Goal: Task Accomplishment & Management: Use online tool/utility

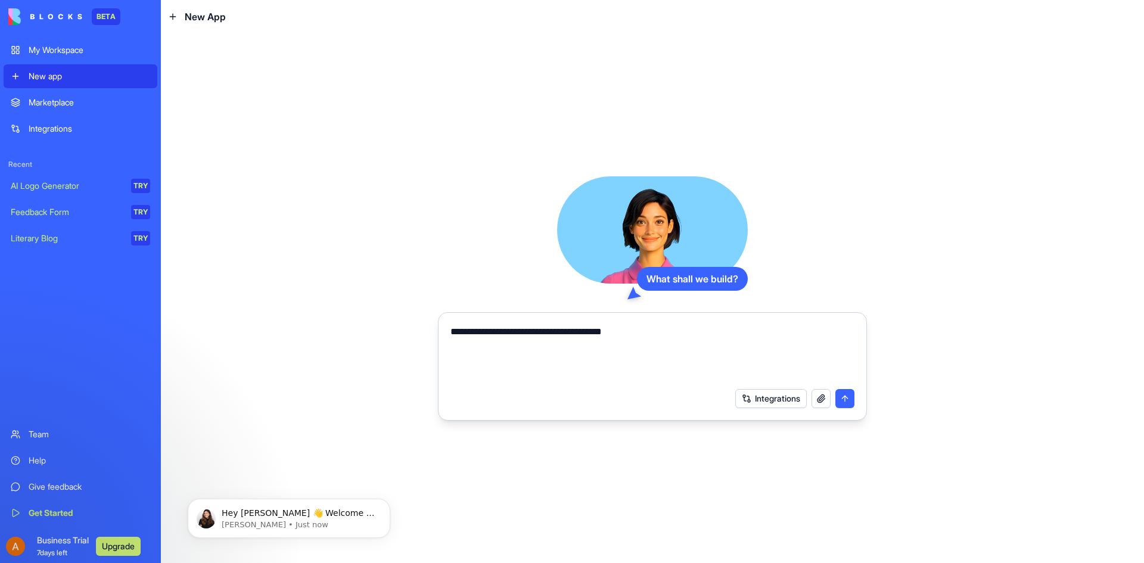
click at [776, 406] on button "Integrations" at bounding box center [770, 398] width 71 height 19
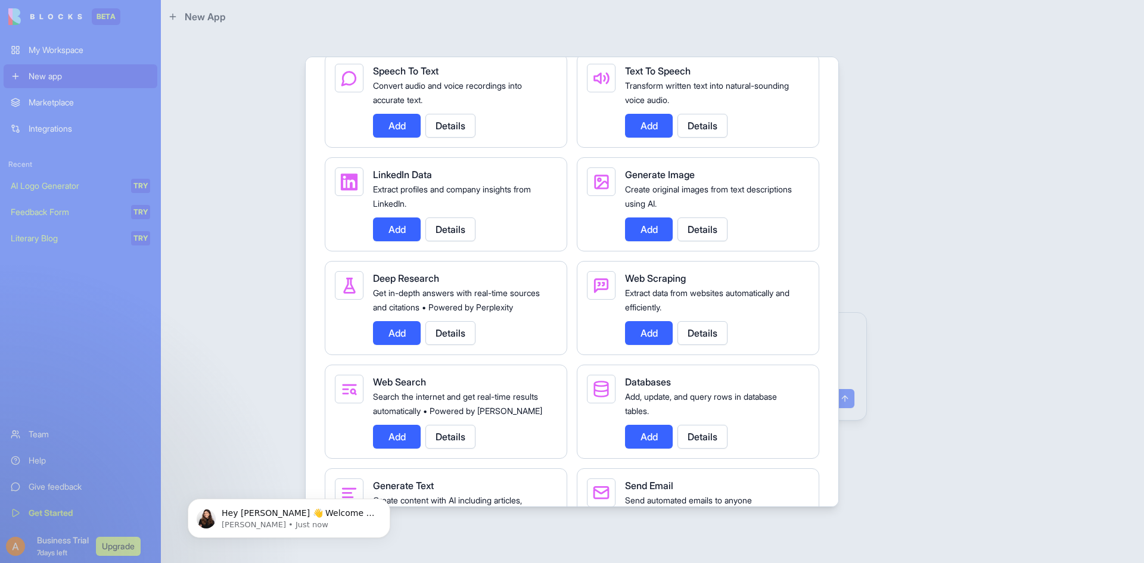
scroll to position [1668, 0]
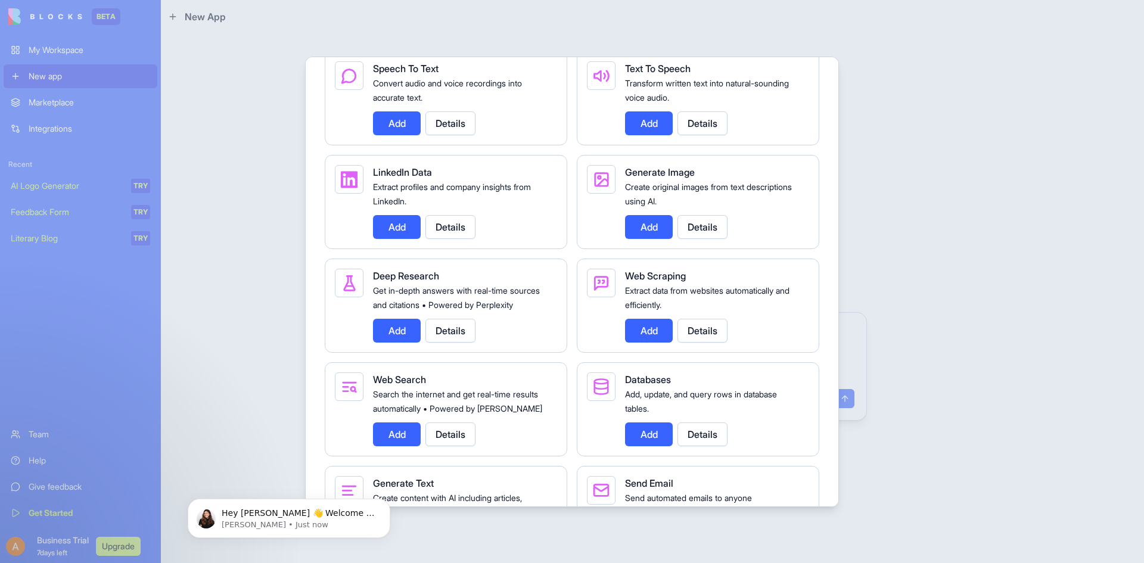
click at [455, 135] on button "Details" at bounding box center [450, 123] width 50 height 24
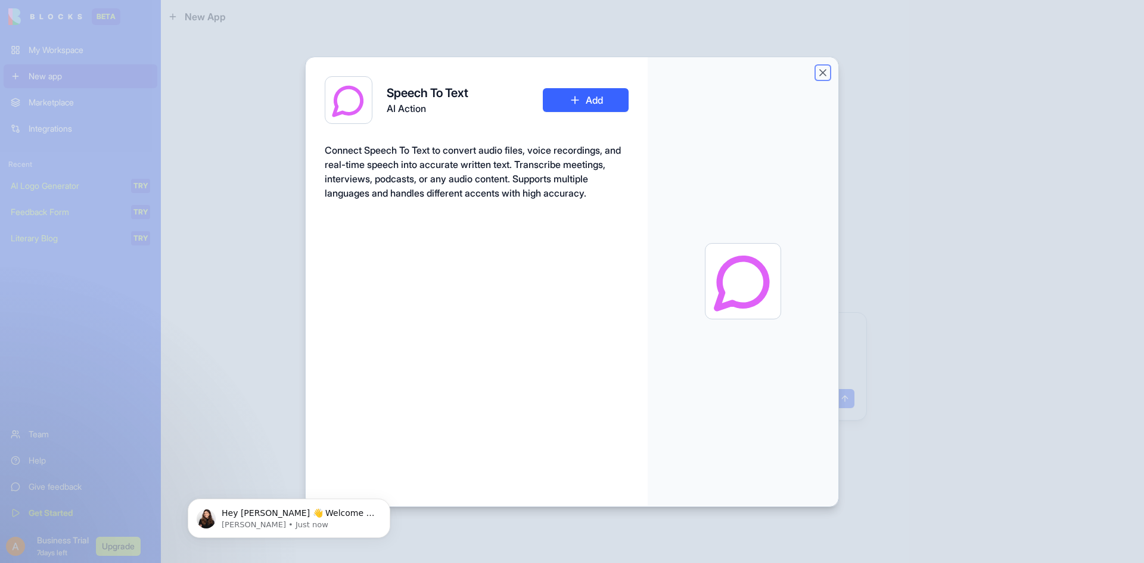
click at [826, 76] on button "Close" at bounding box center [823, 73] width 12 height 12
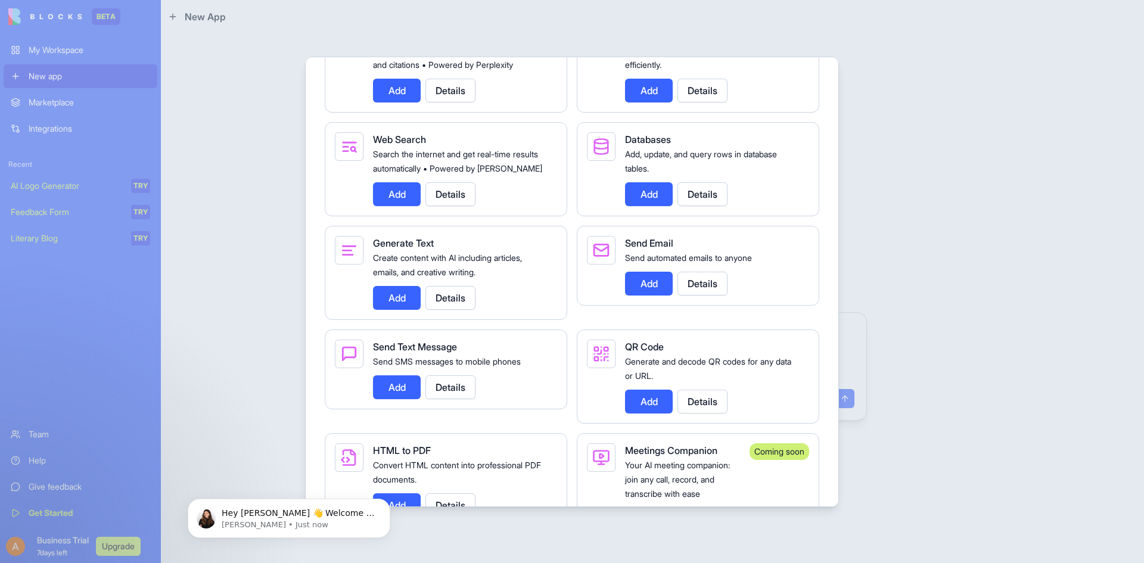
scroll to position [1906, 0]
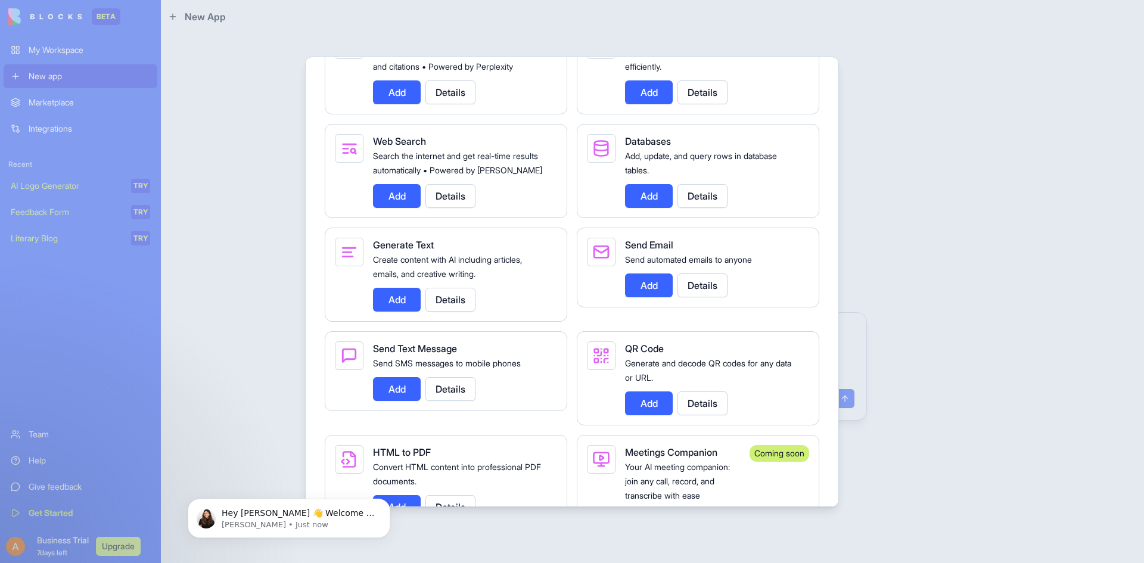
click at [695, 208] on button "Details" at bounding box center [702, 196] width 50 height 24
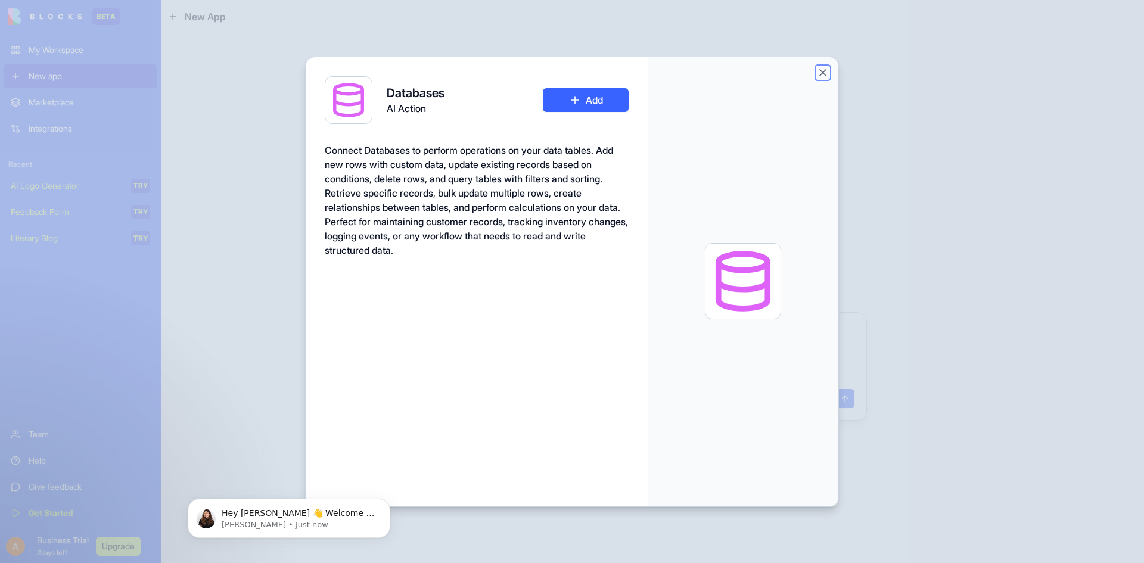
click at [821, 70] on button "Close" at bounding box center [823, 73] width 12 height 12
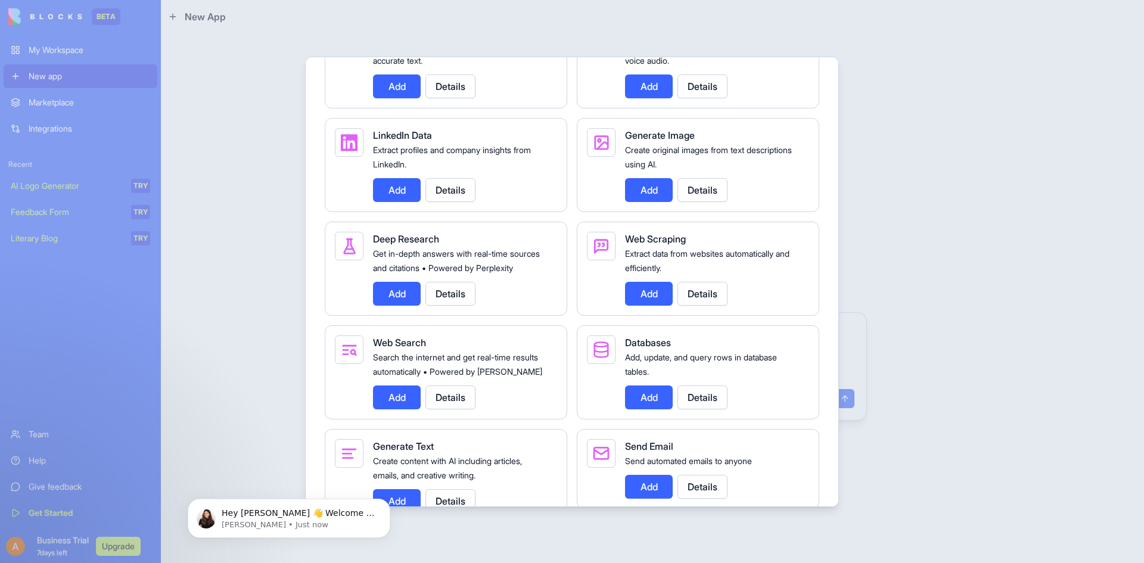
scroll to position [1728, 0]
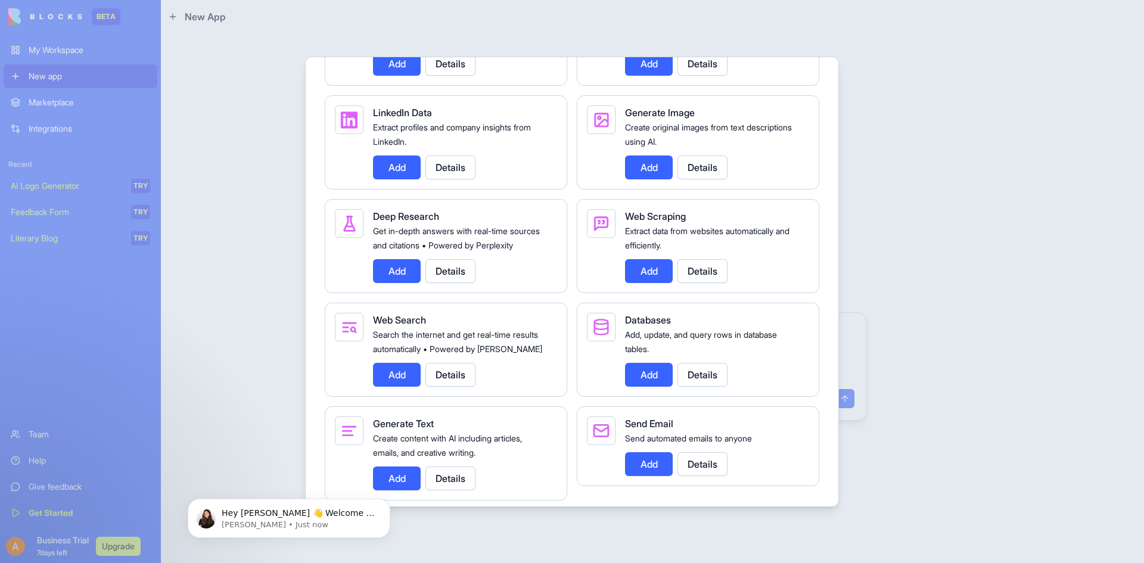
click at [464, 283] on button "Details" at bounding box center [450, 271] width 50 height 24
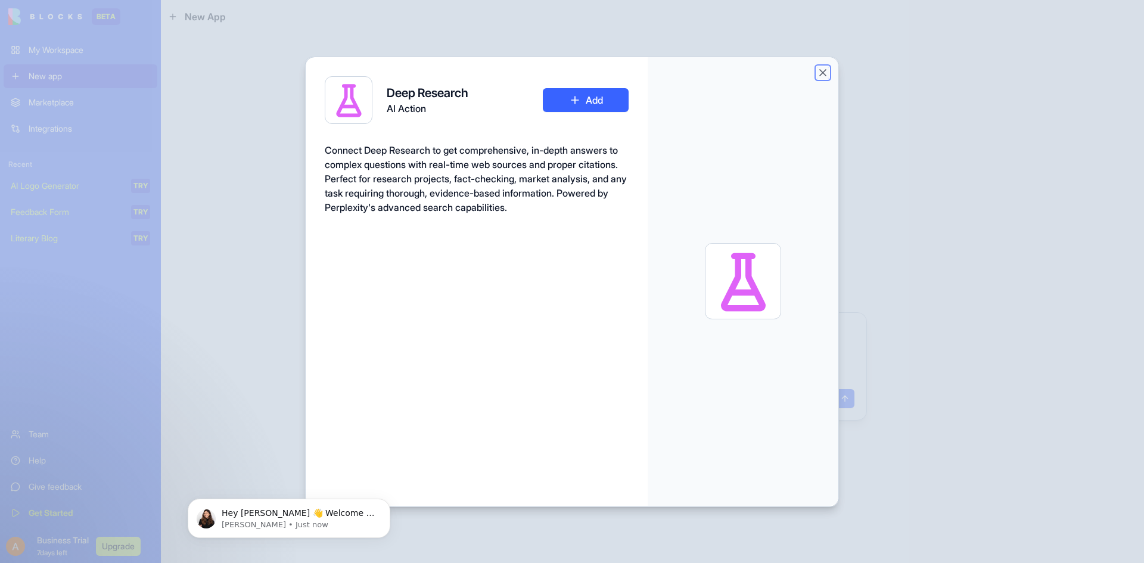
click at [823, 72] on button "Close" at bounding box center [823, 73] width 12 height 12
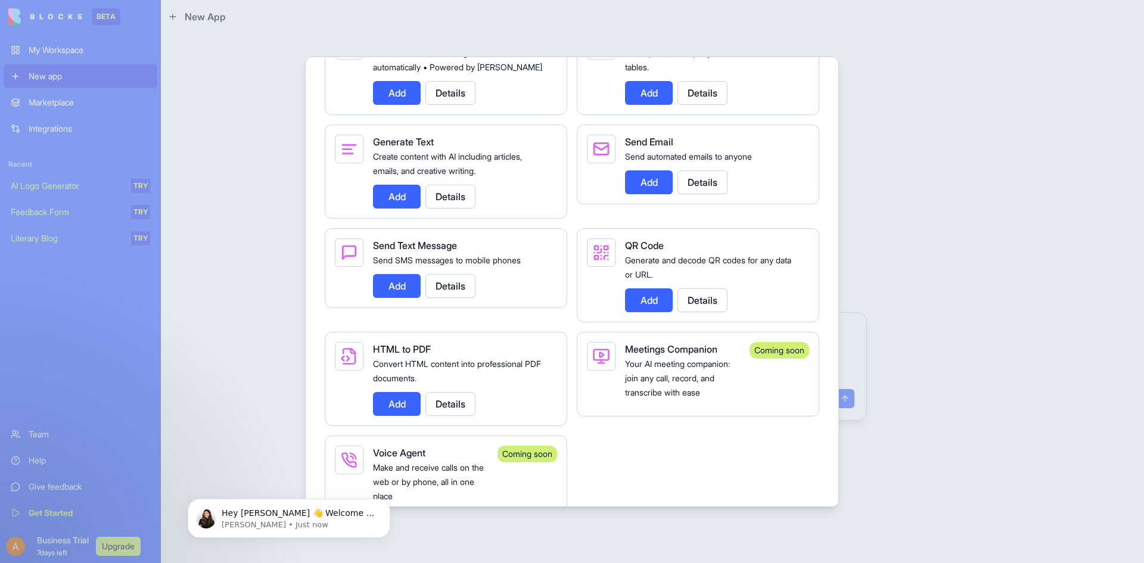
scroll to position [2026, 0]
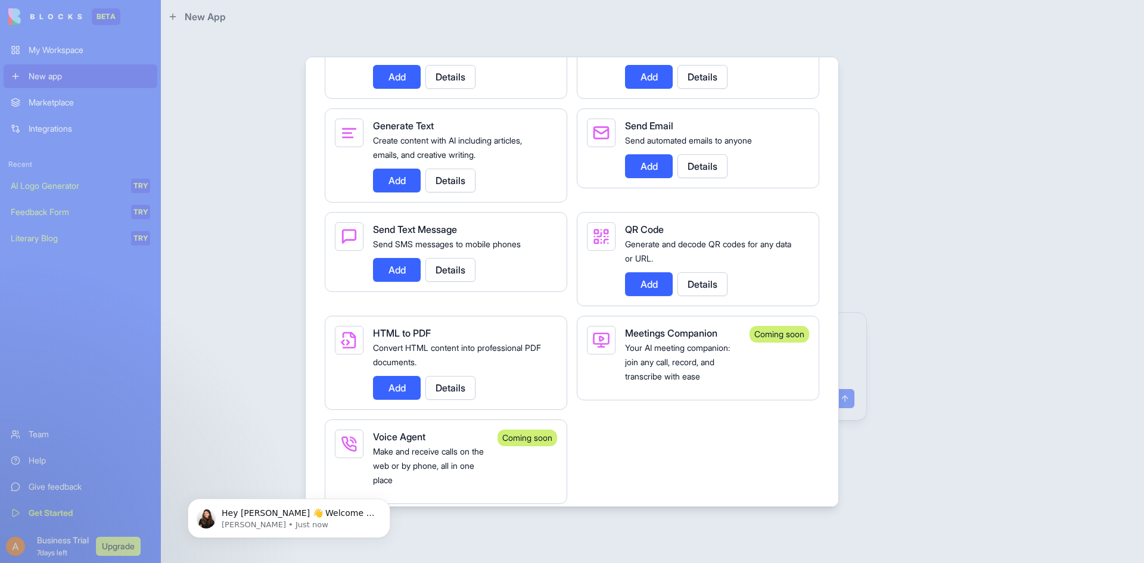
click at [705, 296] on button "Details" at bounding box center [702, 284] width 50 height 24
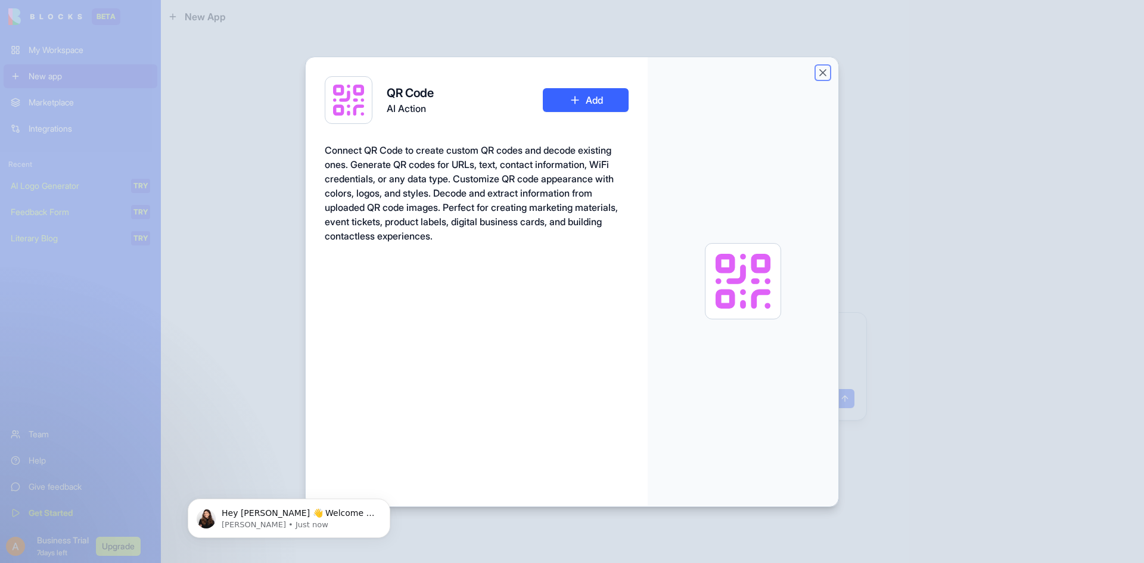
click at [827, 74] on button "Close" at bounding box center [823, 73] width 12 height 12
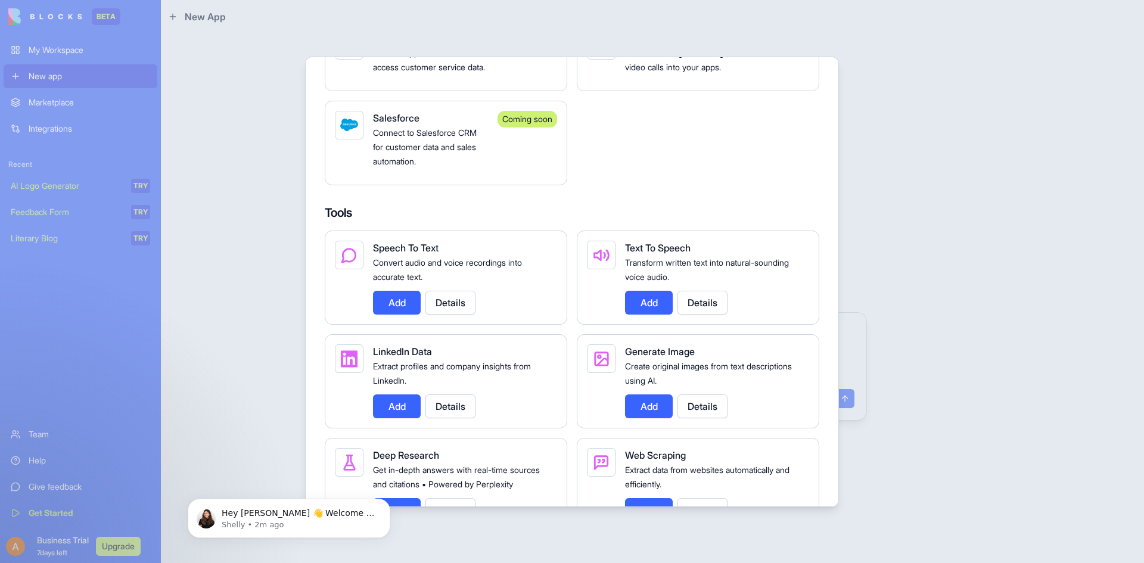
scroll to position [1489, 0]
click at [419, 314] on button "Add" at bounding box center [397, 302] width 48 height 24
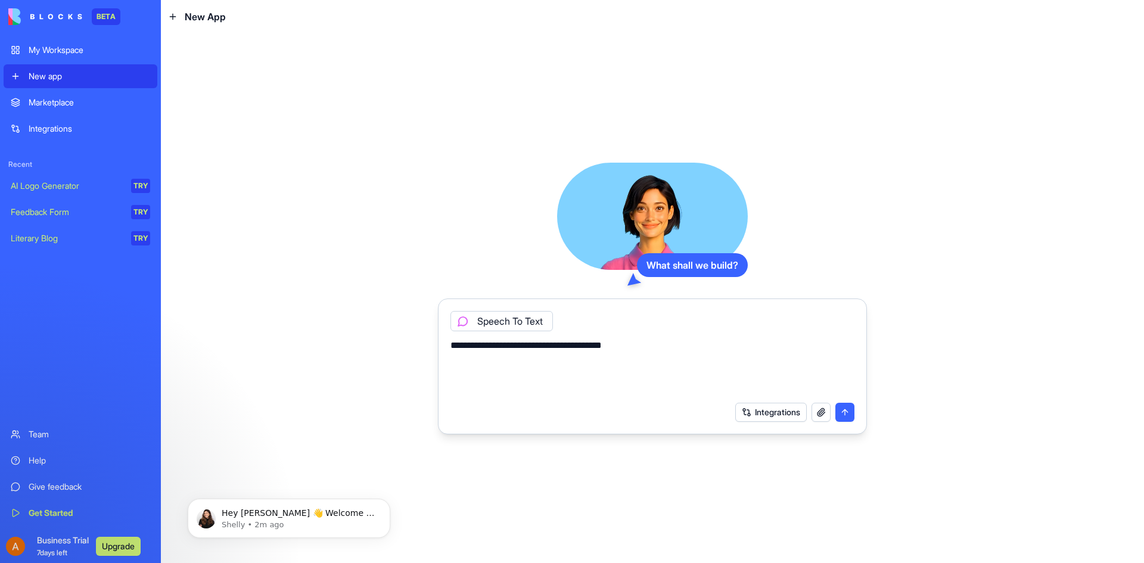
drag, startPoint x: 435, startPoint y: 336, endPoint x: 415, endPoint y: 335, distance: 20.3
click at [415, 335] on div "**********" at bounding box center [652, 298] width 983 height 530
type textarea "**********"
click at [842, 414] on button "submit" at bounding box center [844, 412] width 19 height 19
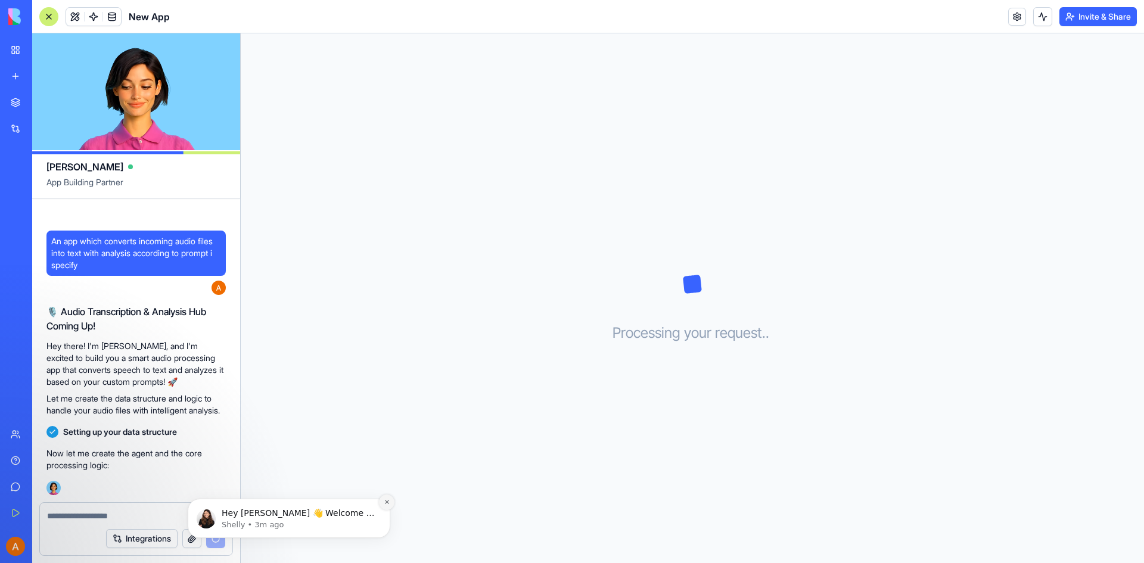
click at [390, 502] on icon "Dismiss notification" at bounding box center [387, 502] width 7 height 7
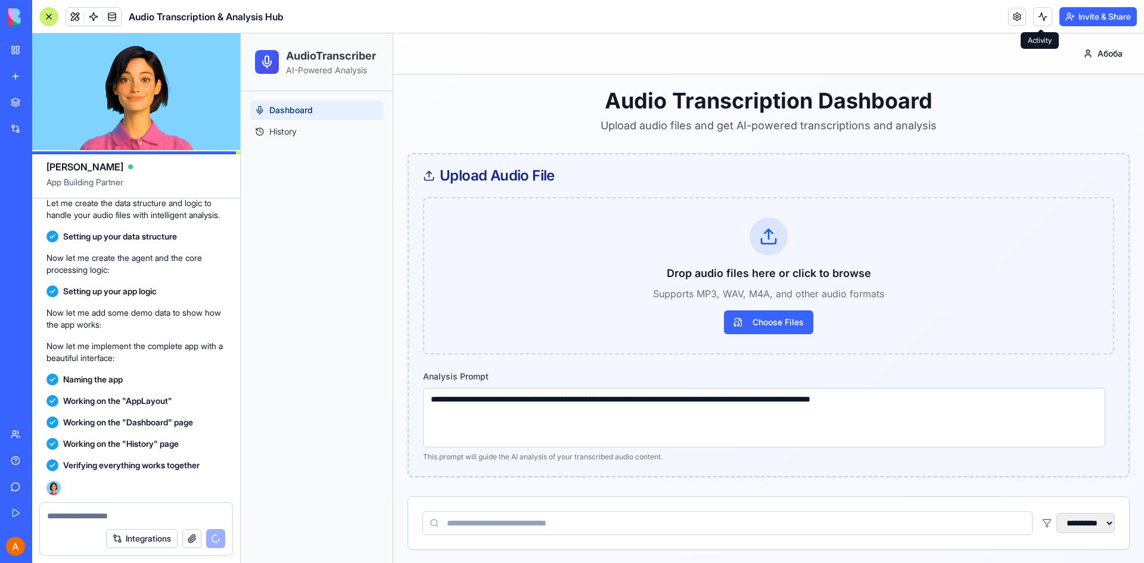
click at [1040, 23] on button at bounding box center [1042, 16] width 19 height 19
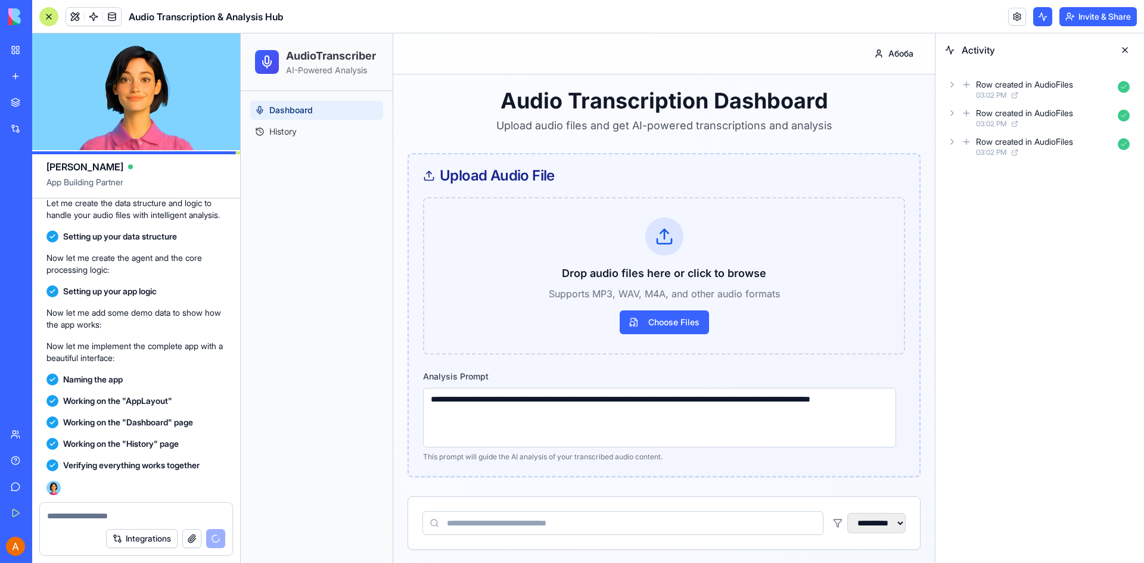
click at [1038, 21] on button at bounding box center [1042, 16] width 19 height 19
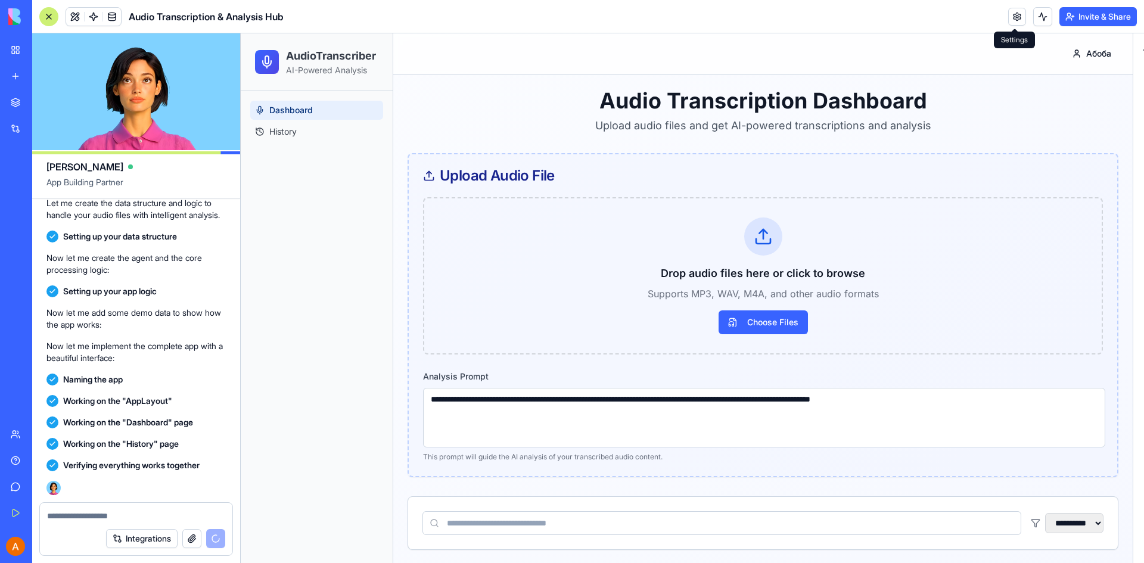
click at [1019, 16] on link at bounding box center [1017, 17] width 18 height 18
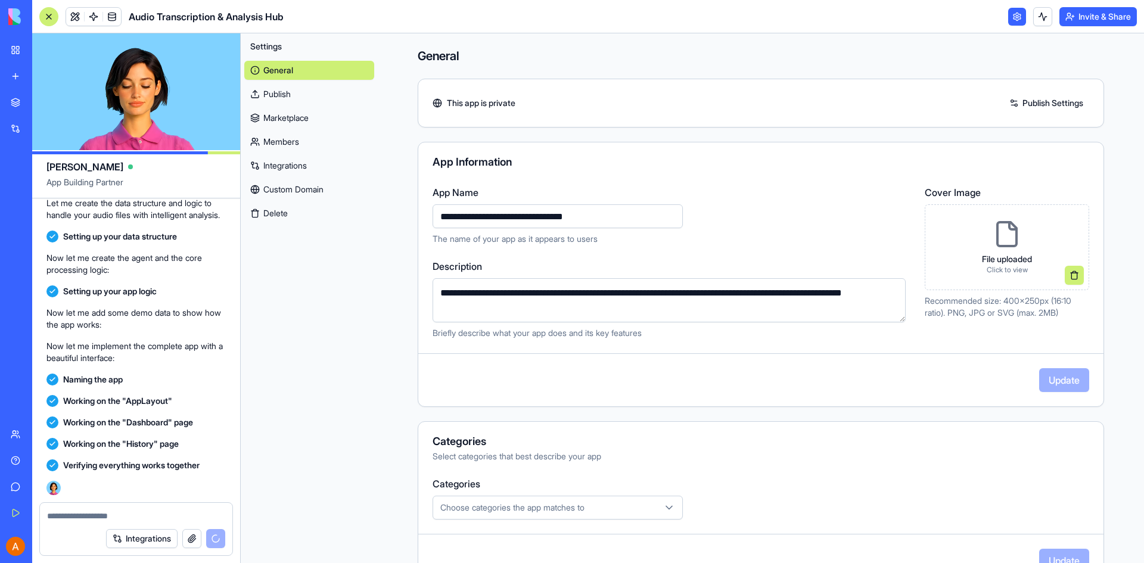
click at [1015, 17] on link at bounding box center [1017, 17] width 18 height 18
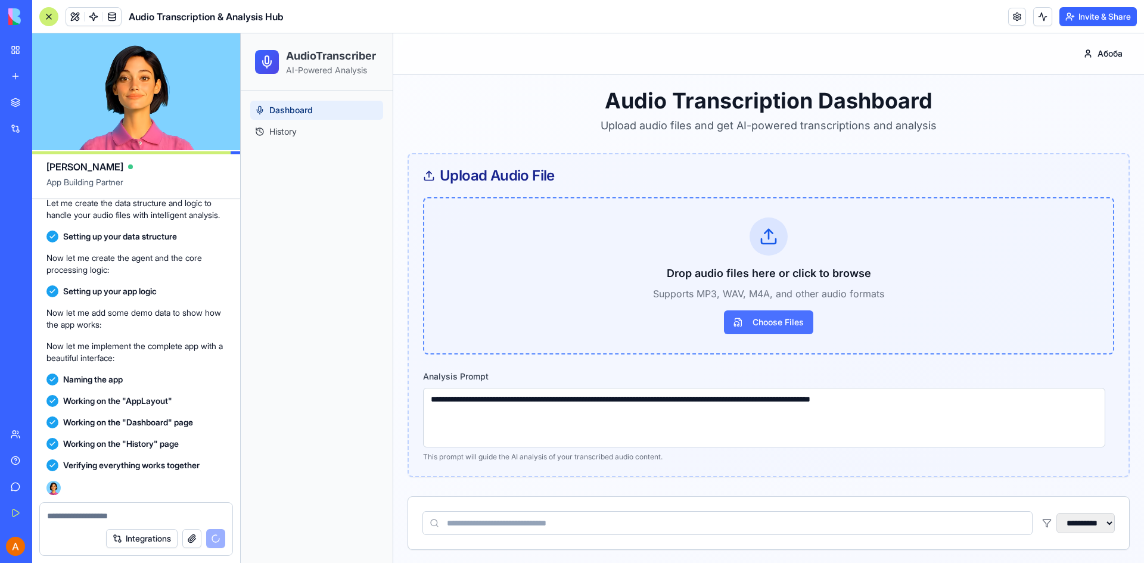
click at [741, 326] on span "Choose Files" at bounding box center [768, 322] width 89 height 24
click at [241, 33] on input "Choose Files" at bounding box center [241, 33] width 0 height 0
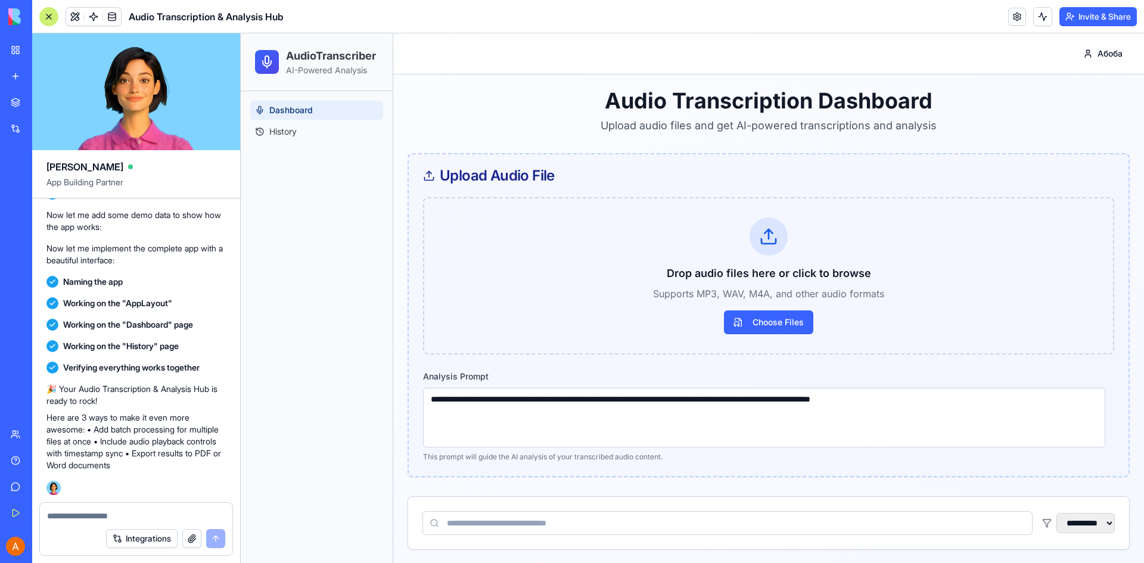
click at [198, 512] on textarea at bounding box center [136, 516] width 178 height 12
type textarea "**********"
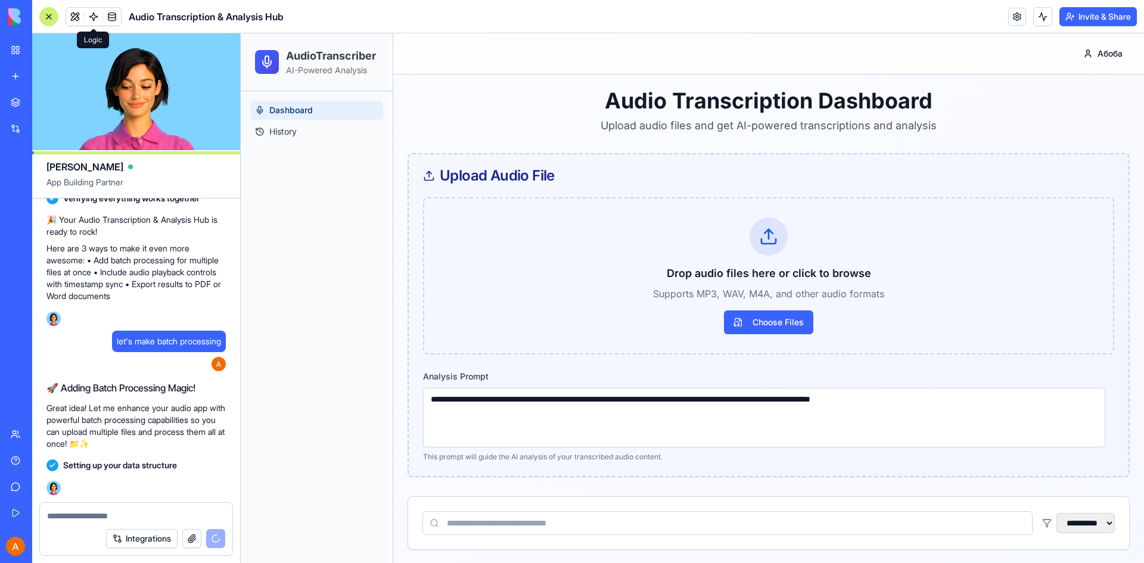
scroll to position [471, 0]
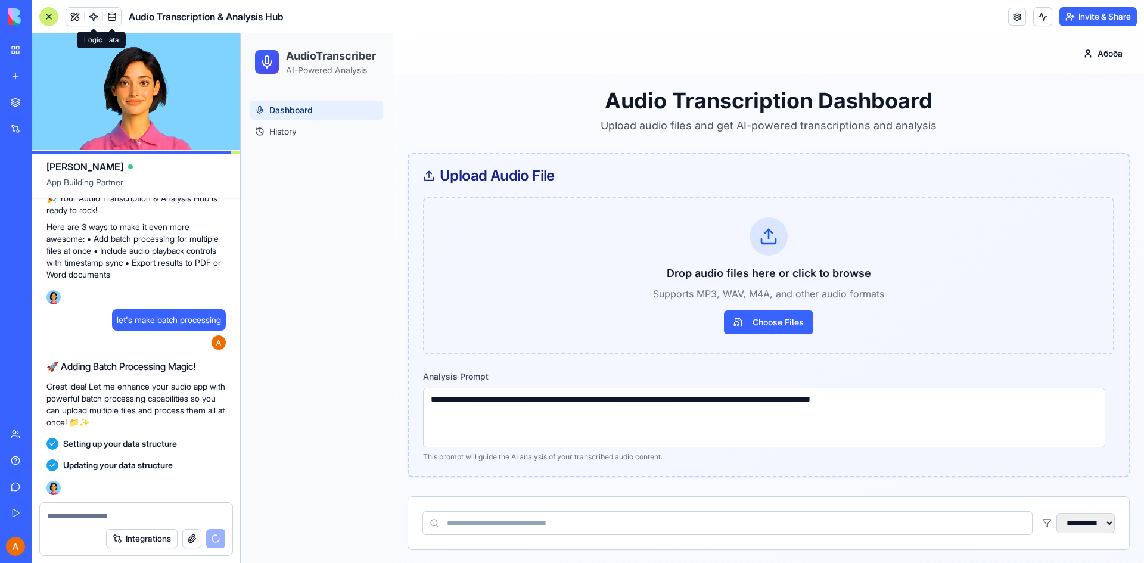
click at [92, 21] on span at bounding box center [93, 16] width 33 height 33
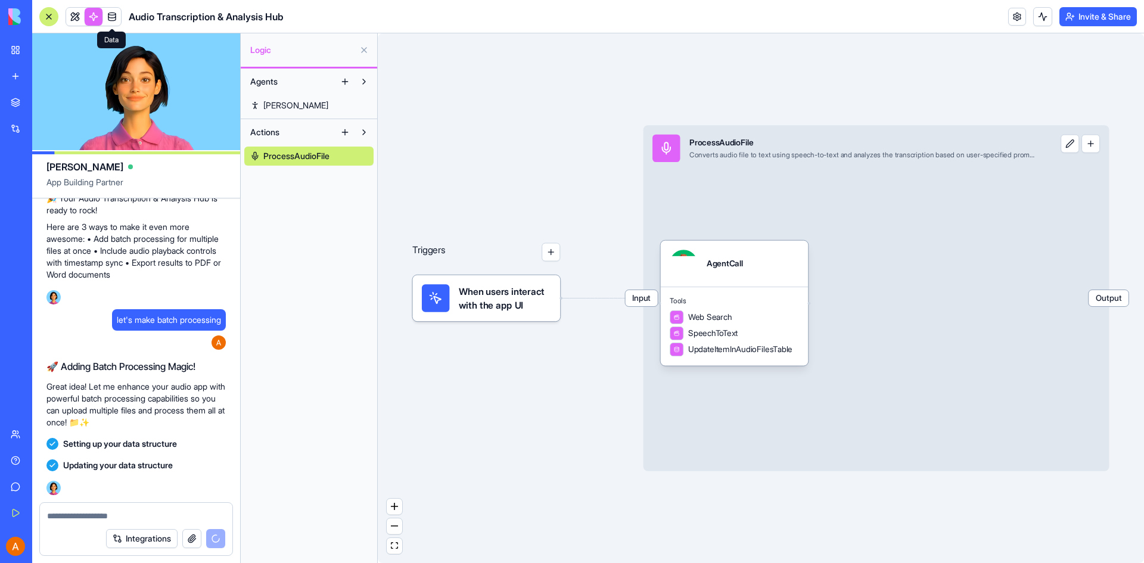
scroll to position [492, 0]
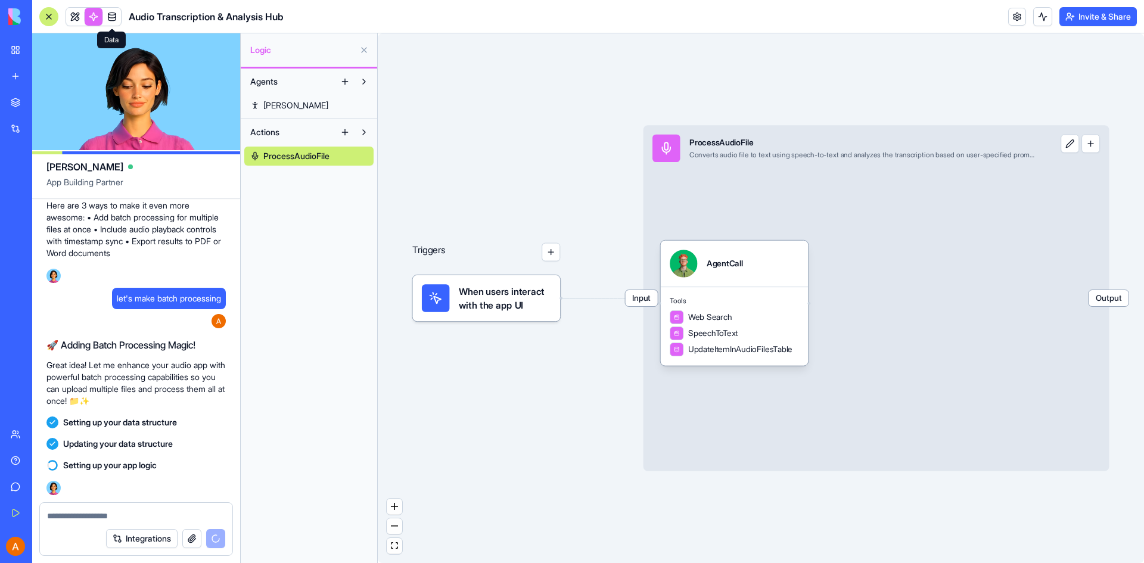
click at [111, 22] on span at bounding box center [111, 16] width 33 height 33
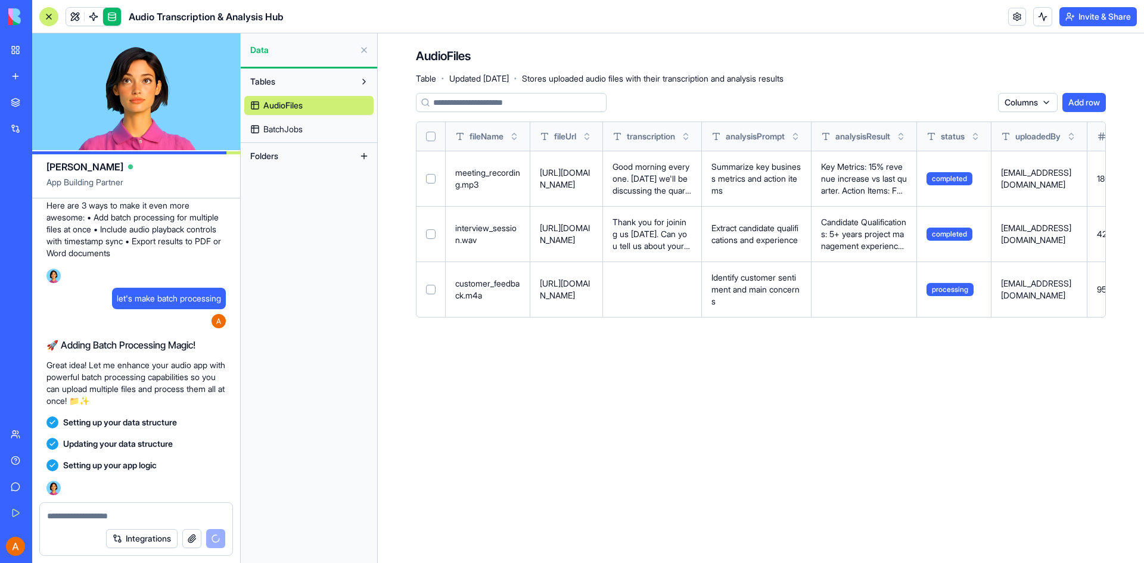
scroll to position [514, 0]
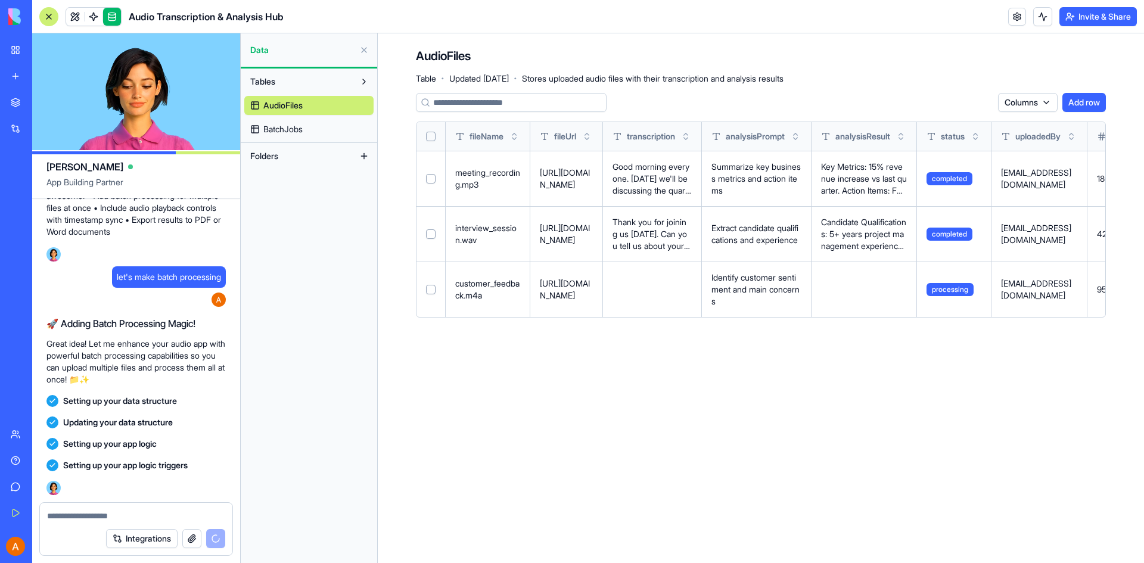
click at [273, 131] on span "BatchJobs" at bounding box center [282, 129] width 39 height 12
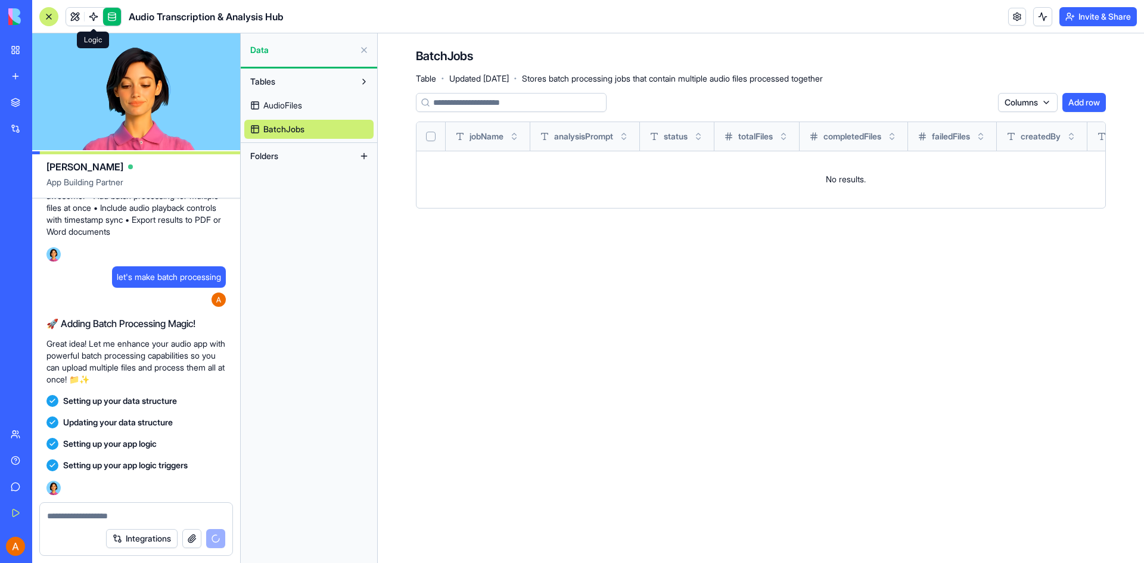
click at [80, 19] on span at bounding box center [93, 16] width 33 height 33
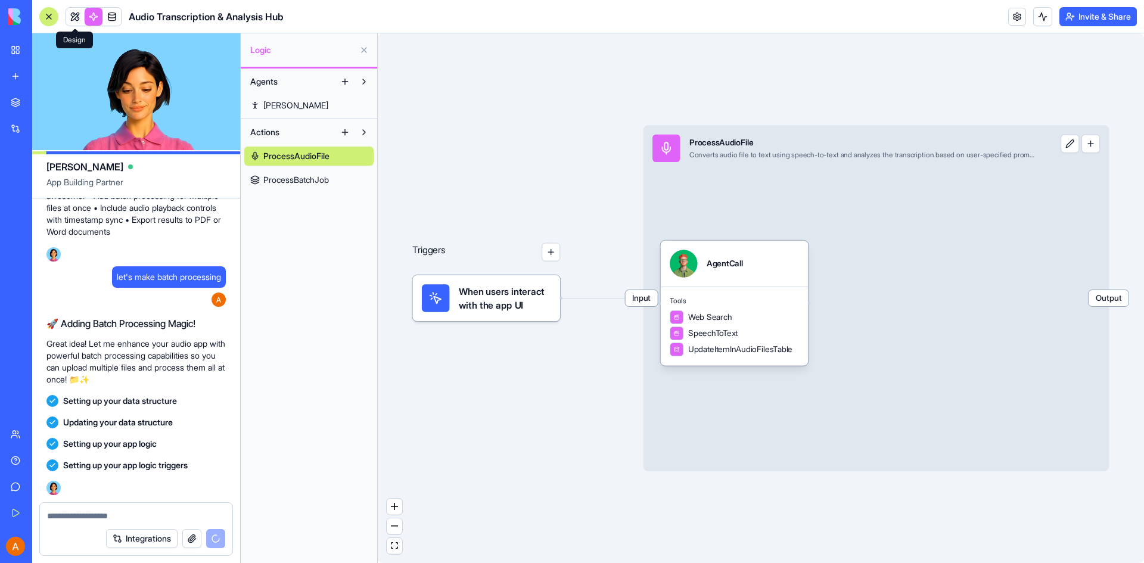
click at [77, 20] on link at bounding box center [75, 17] width 18 height 18
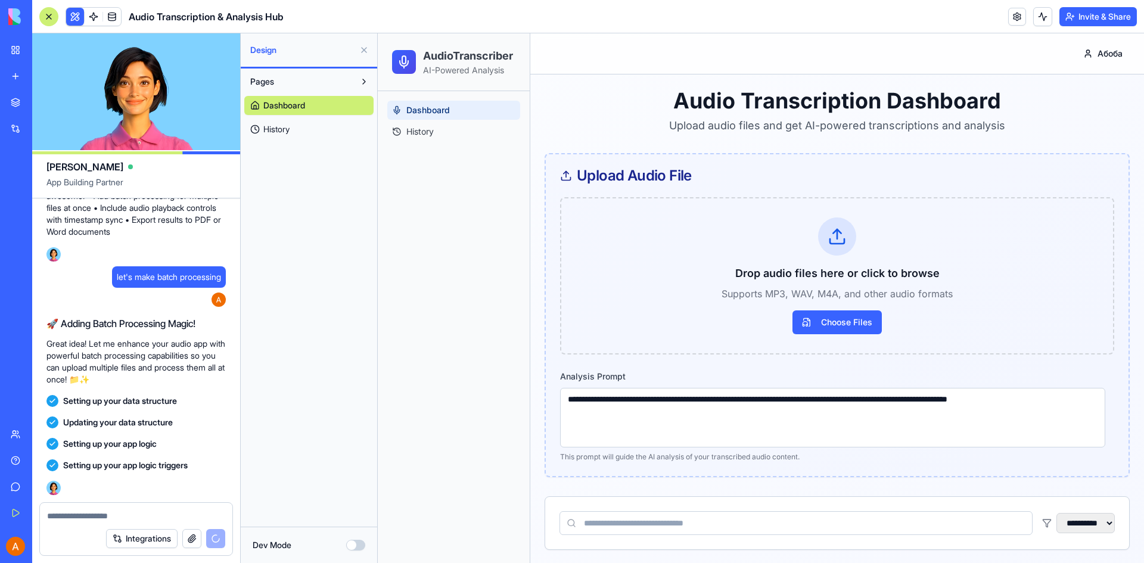
click at [357, 546] on button "Dev Mode" at bounding box center [355, 545] width 19 height 11
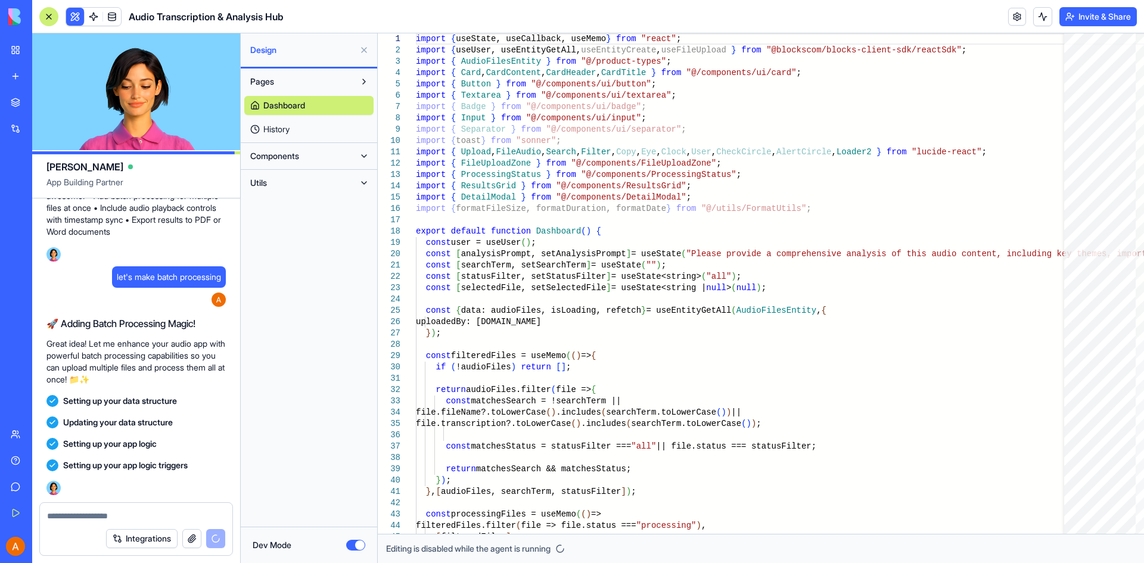
click at [357, 544] on button "Dev Mode" at bounding box center [355, 545] width 19 height 11
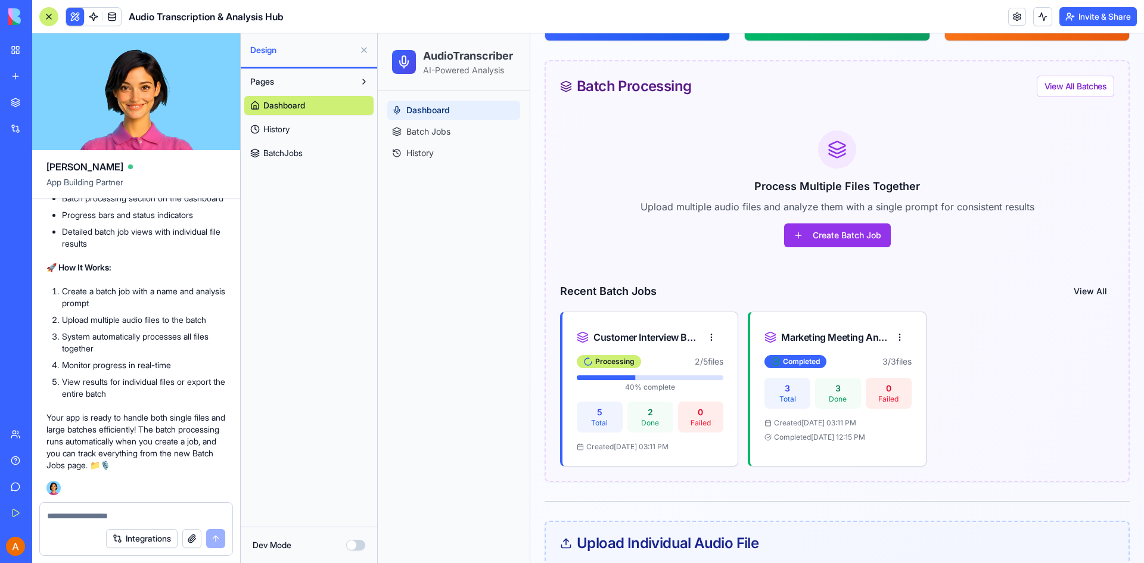
scroll to position [179, 0]
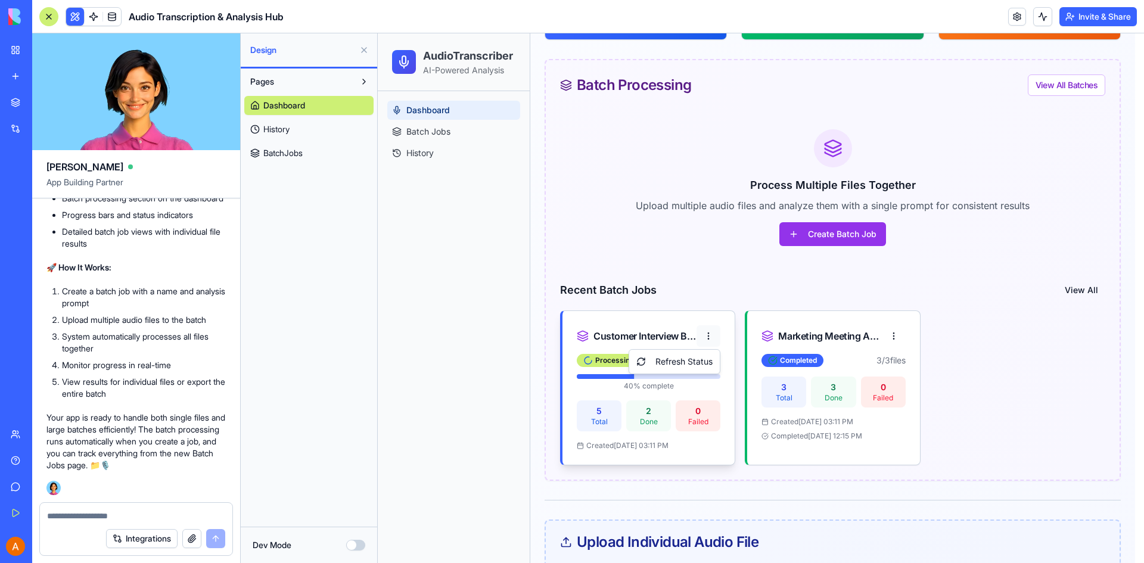
click at [711, 336] on html "**********" at bounding box center [761, 478] width 766 height 1246
click at [693, 362] on div "Refresh Status" at bounding box center [674, 361] width 86 height 19
click at [1088, 291] on button "View All" at bounding box center [1090, 289] width 48 height 21
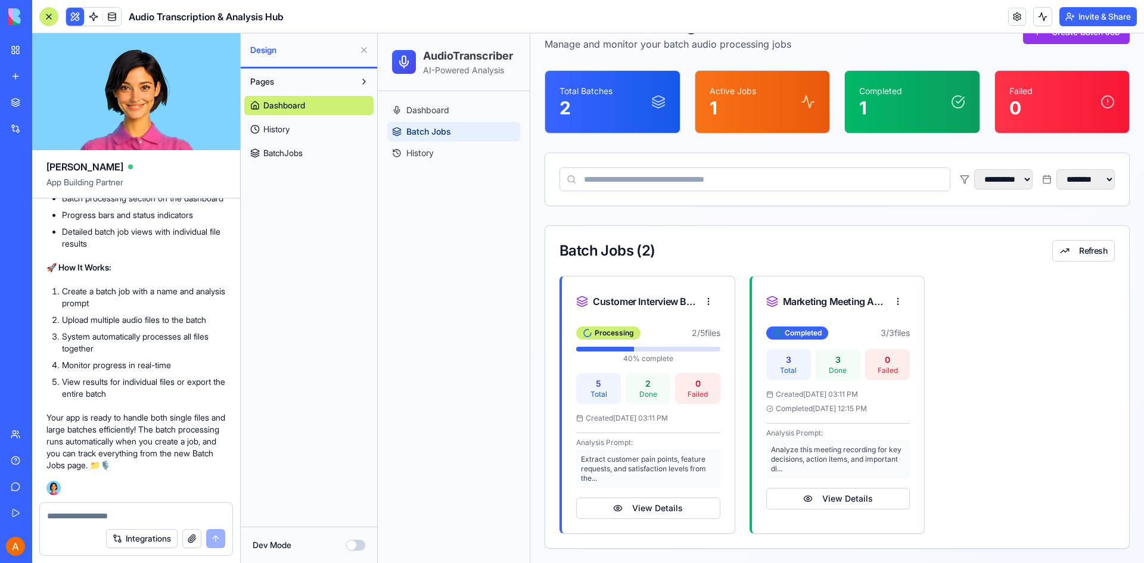
scroll to position [76, 0]
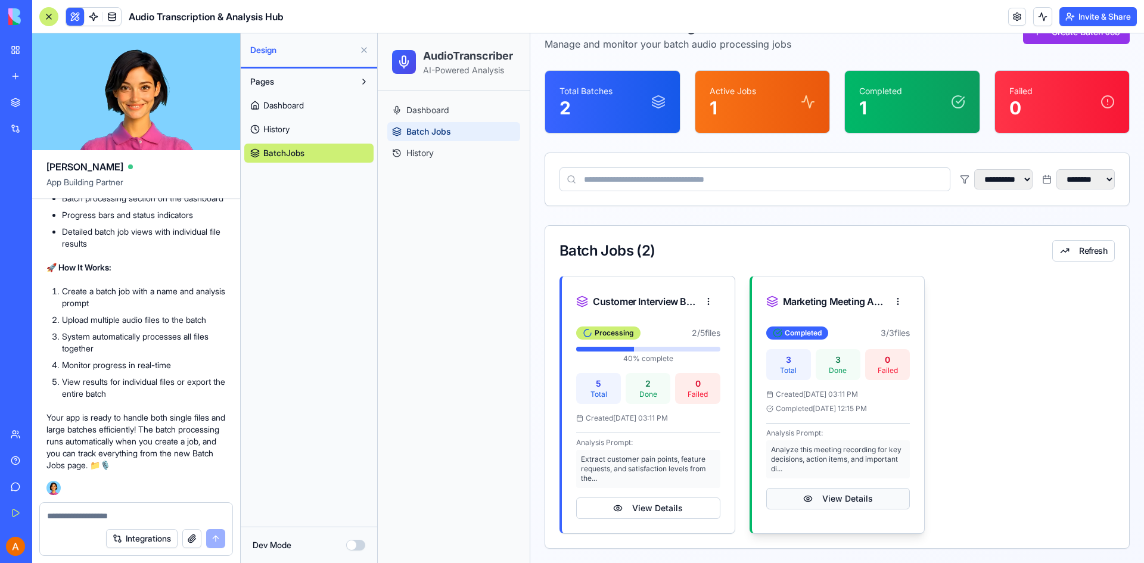
click at [825, 496] on button "View Details" at bounding box center [838, 498] width 144 height 21
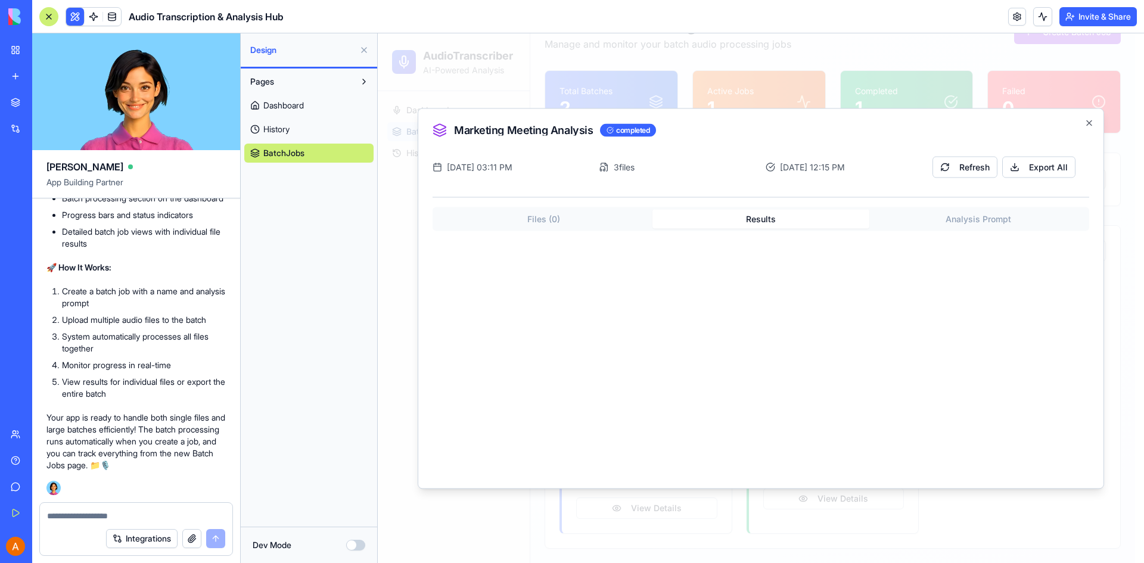
click at [751, 225] on button "Results" at bounding box center [760, 218] width 217 height 19
click at [950, 224] on button "Analysis Prompt" at bounding box center [977, 218] width 217 height 19
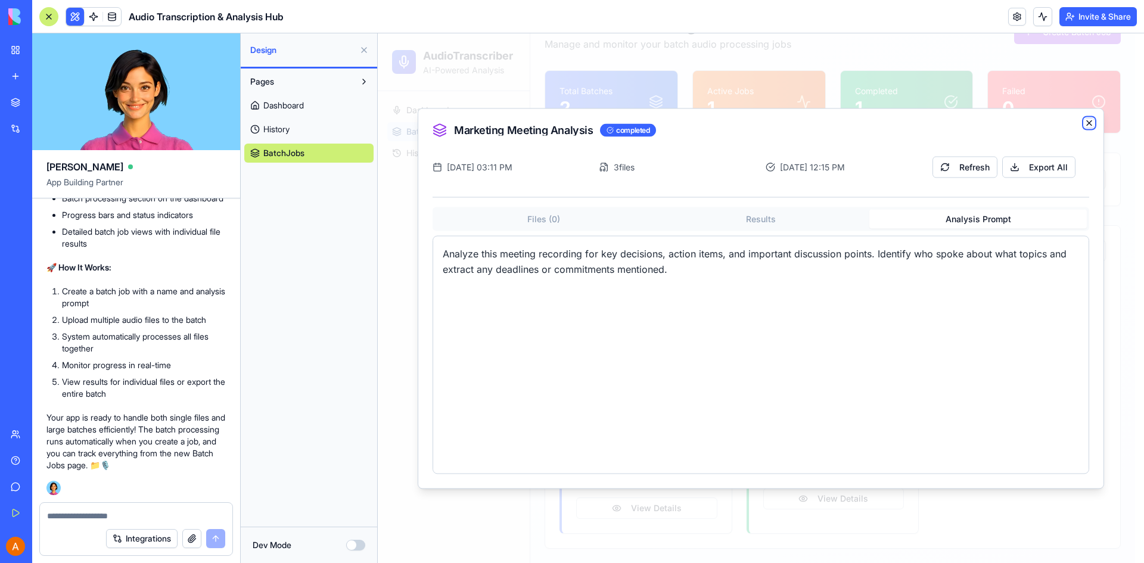
click at [1085, 120] on icon "button" at bounding box center [1089, 123] width 10 height 10
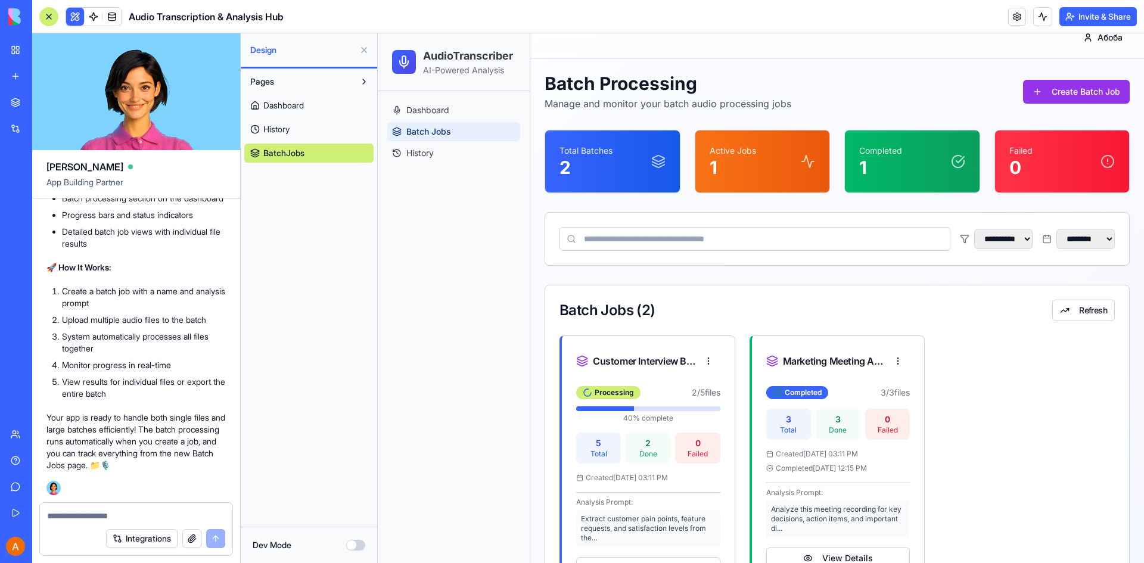
scroll to position [0, 0]
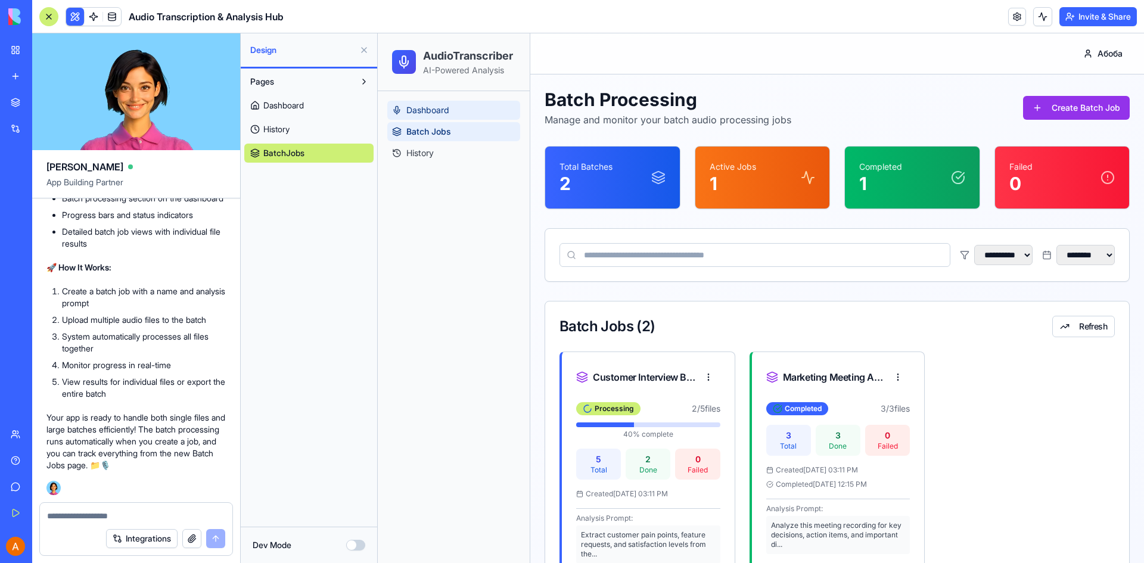
click at [455, 102] on link "Dashboard" at bounding box center [453, 110] width 133 height 19
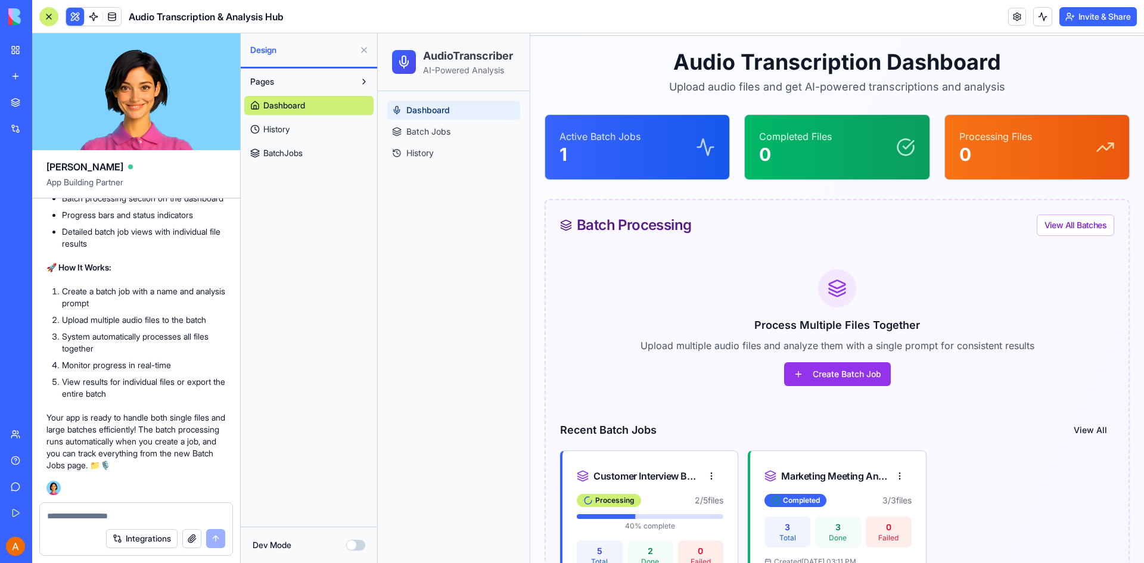
scroll to position [60, 0]
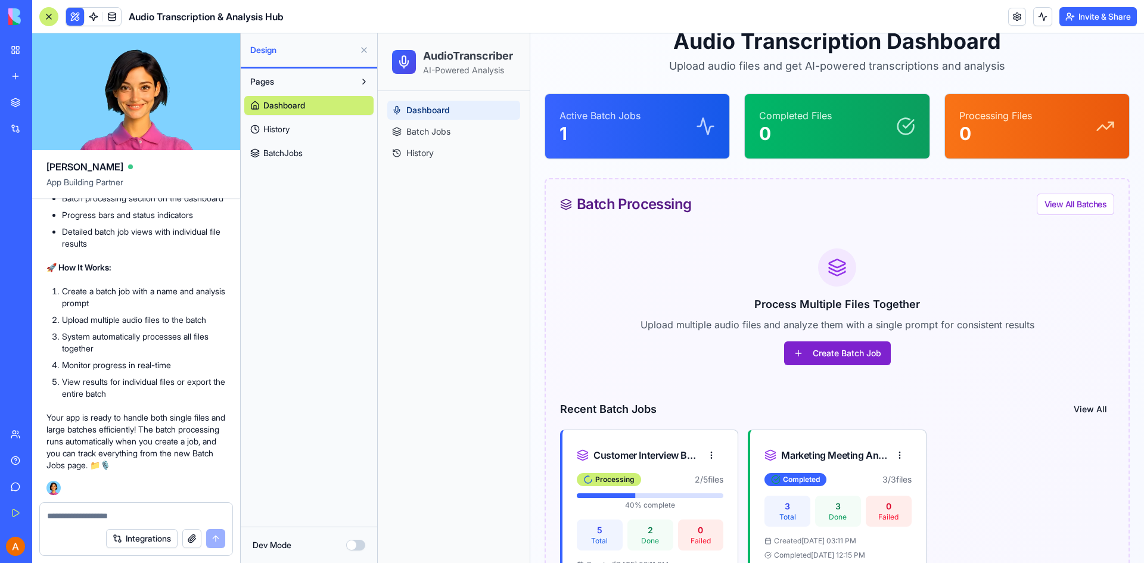
click at [817, 356] on button "Create Batch Job" at bounding box center [837, 353] width 107 height 24
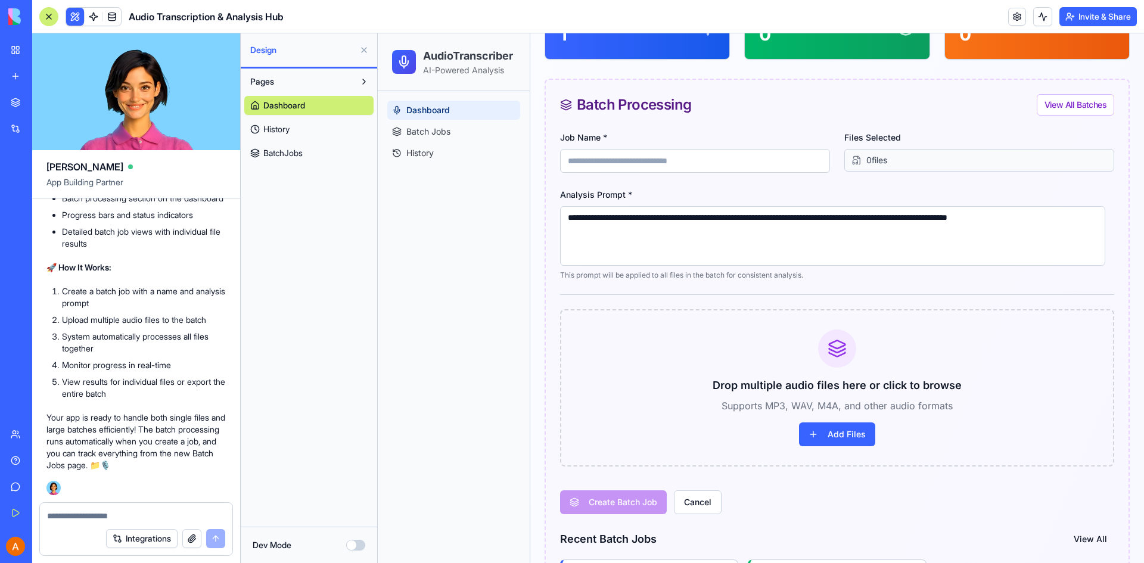
scroll to position [179, 0]
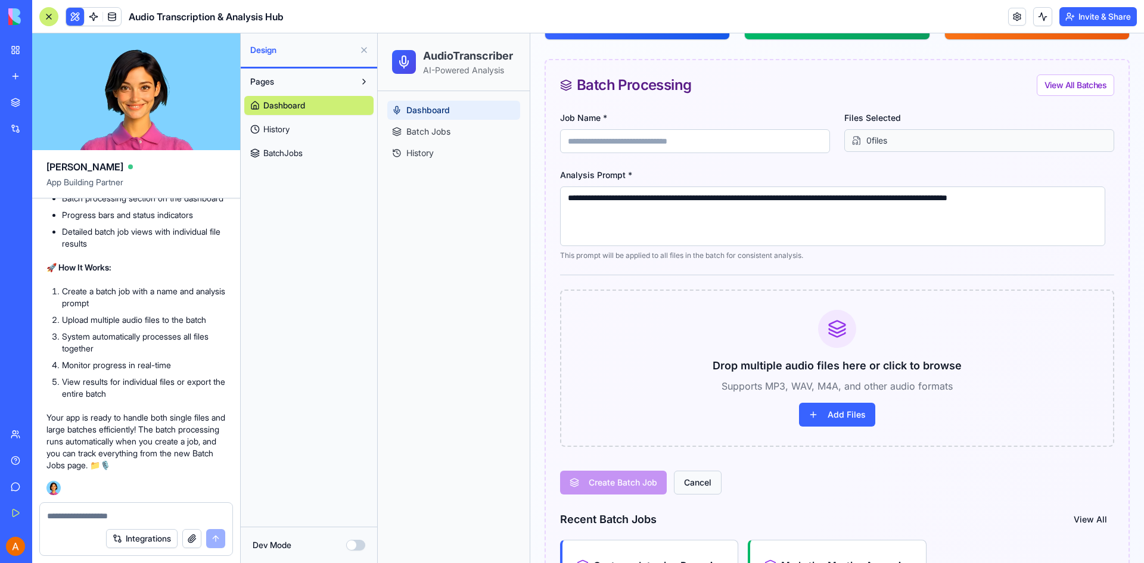
click at [699, 475] on button "Cancel" at bounding box center [698, 483] width 48 height 24
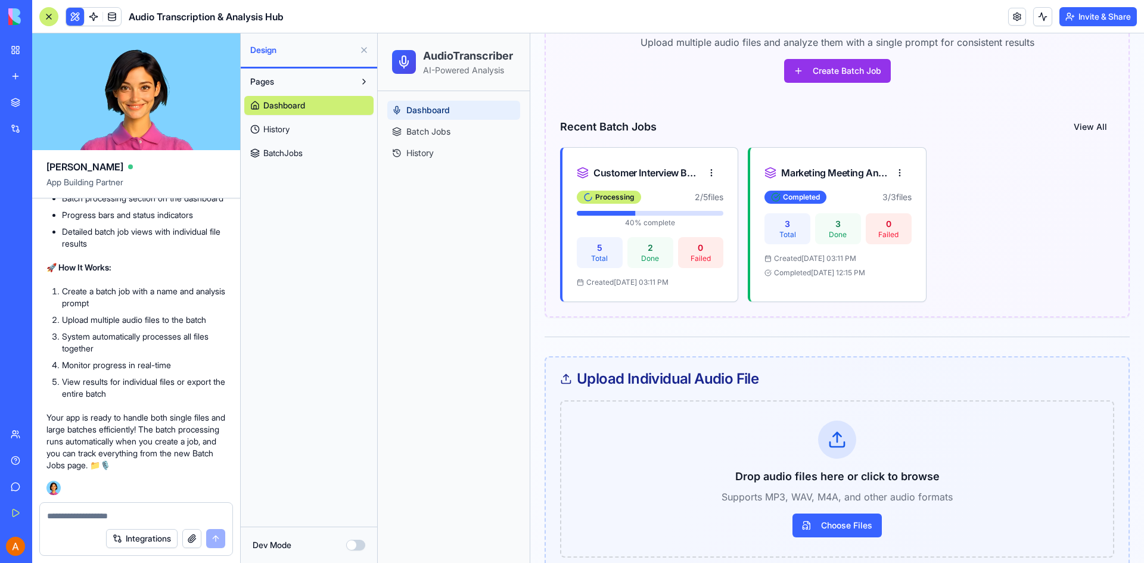
scroll to position [357, 0]
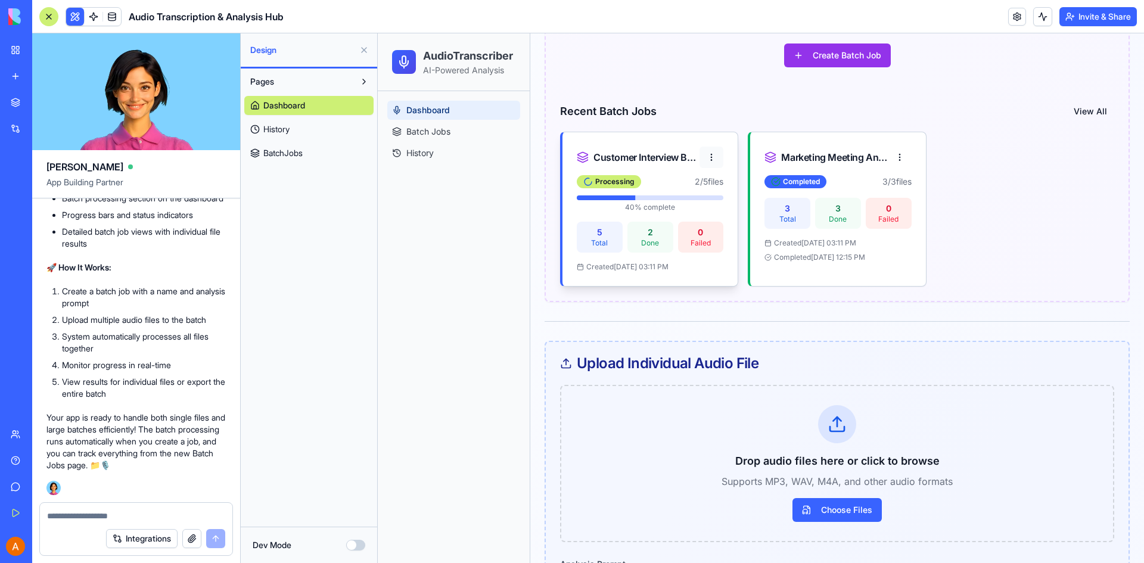
click at [708, 158] on html "**********" at bounding box center [761, 299] width 766 height 1246
click at [713, 258] on html "**********" at bounding box center [761, 299] width 766 height 1246
click at [711, 268] on div "Created [DATE] 03:11 PM" at bounding box center [650, 267] width 147 height 10
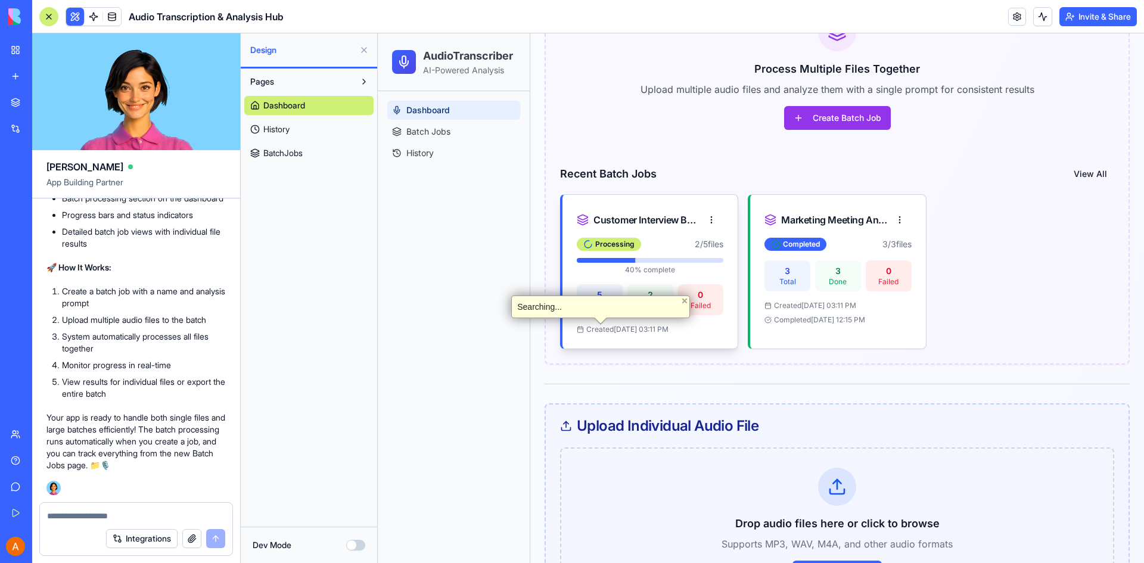
scroll to position [238, 0]
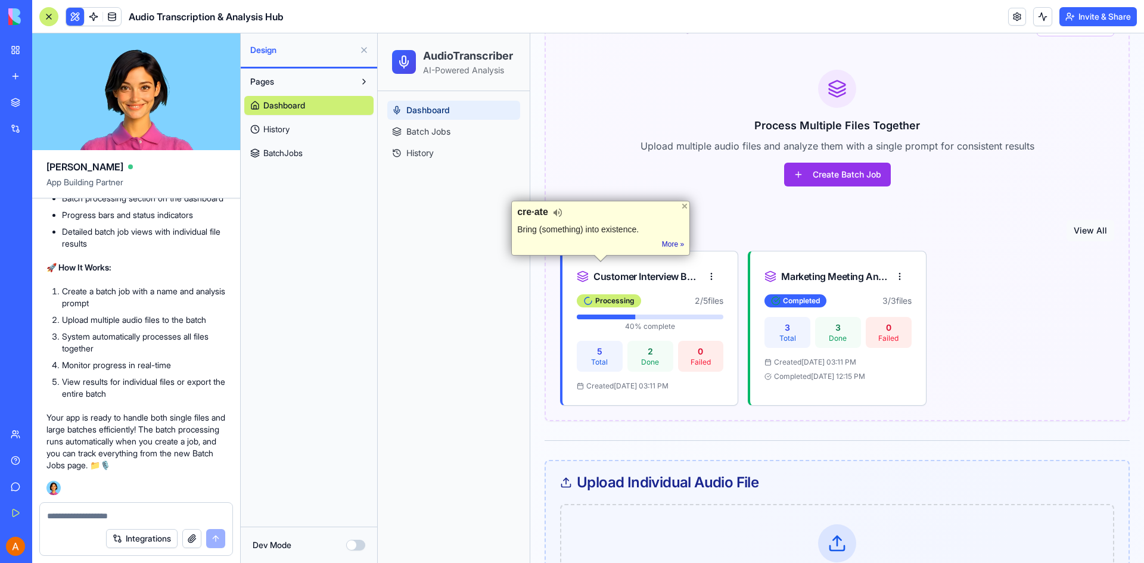
click at [1081, 231] on button "View All" at bounding box center [1090, 230] width 48 height 21
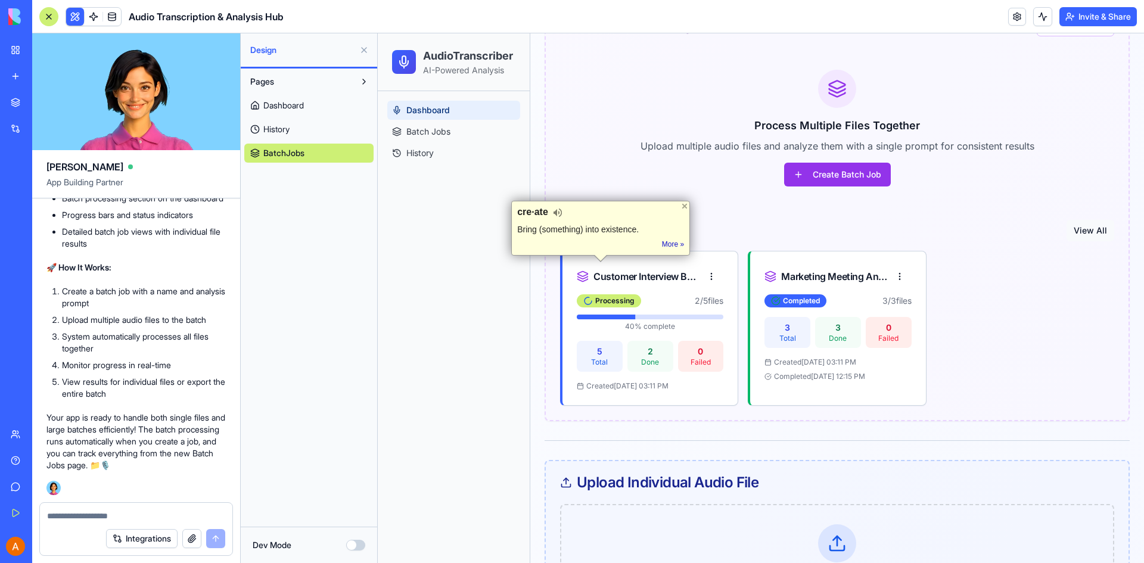
scroll to position [76, 0]
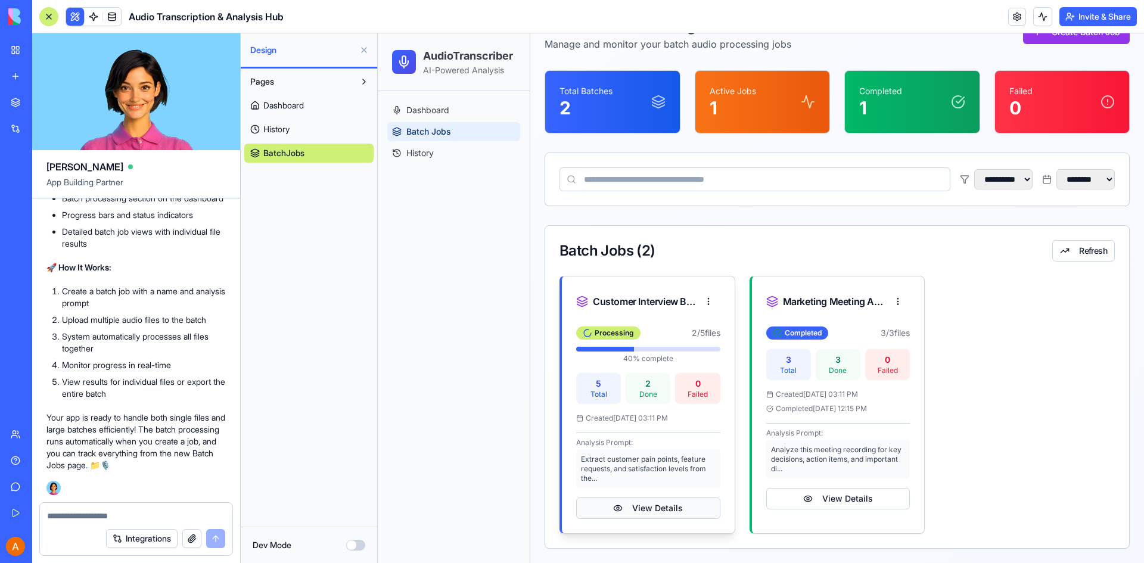
click at [633, 508] on button "View Details" at bounding box center [648, 507] width 144 height 21
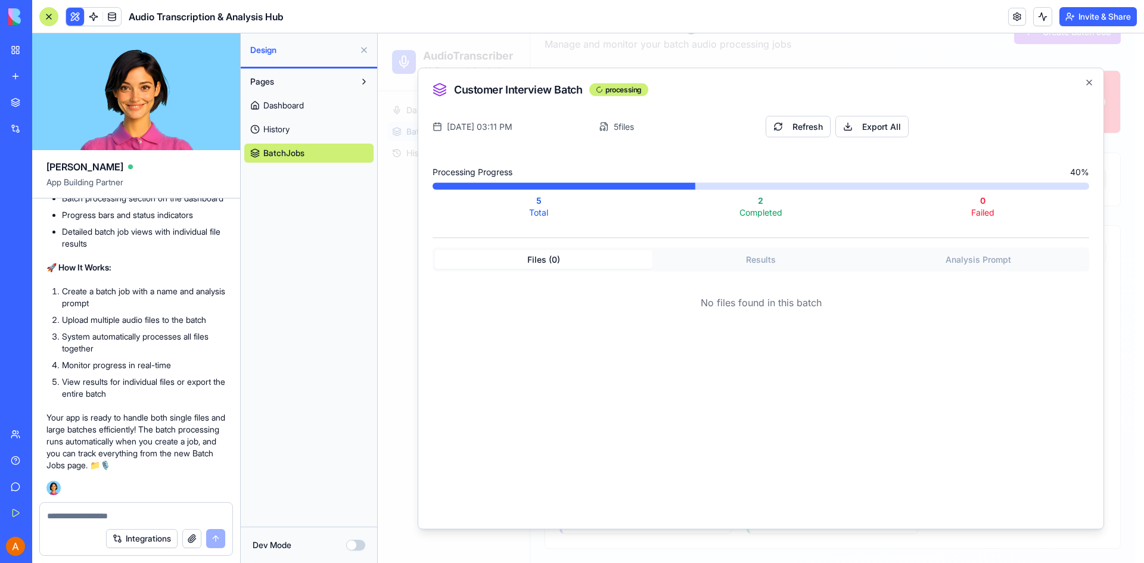
click at [767, 258] on button "Results" at bounding box center [760, 259] width 217 height 19
click at [952, 270] on div "Files ( 0 ) Results Analysis Prompt" at bounding box center [761, 259] width 657 height 24
click at [954, 265] on button "Analysis Prompt" at bounding box center [977, 259] width 217 height 19
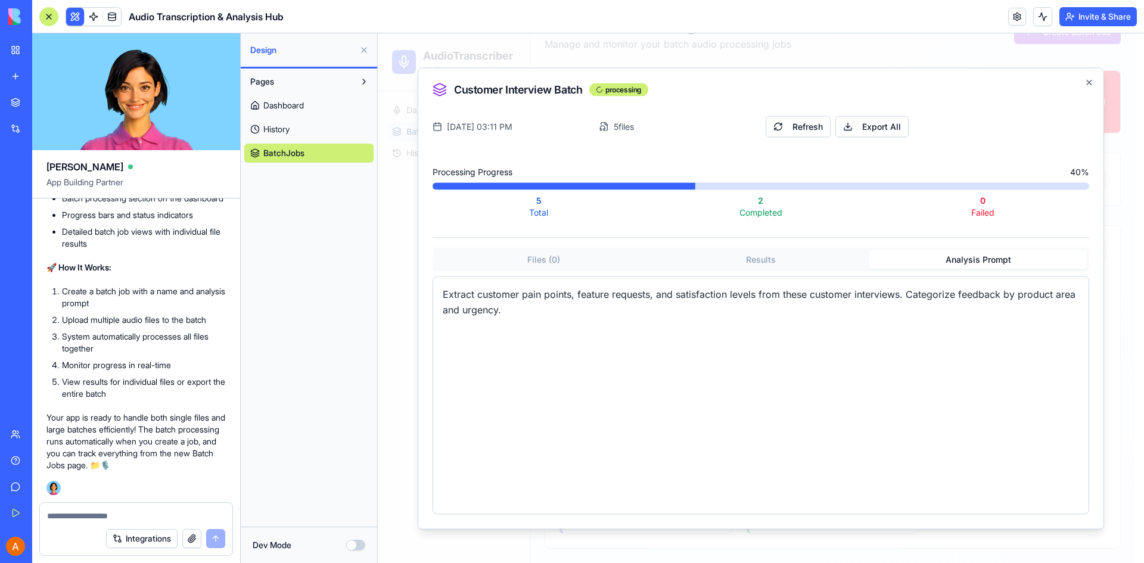
click at [1089, 88] on div "Customer Interview Batch processing [DATE] 03:11 PM 5 files Refresh Export All …" at bounding box center [761, 298] width 686 height 462
click at [1087, 83] on icon "button" at bounding box center [1089, 82] width 10 height 10
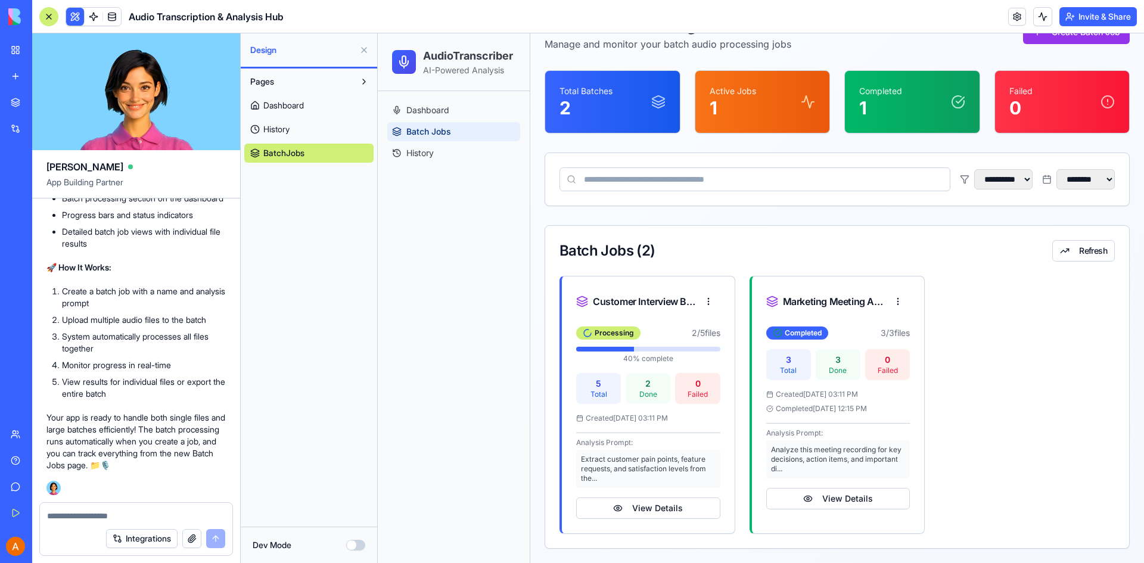
click at [738, 222] on div "**********" at bounding box center [837, 281] width 585 height 536
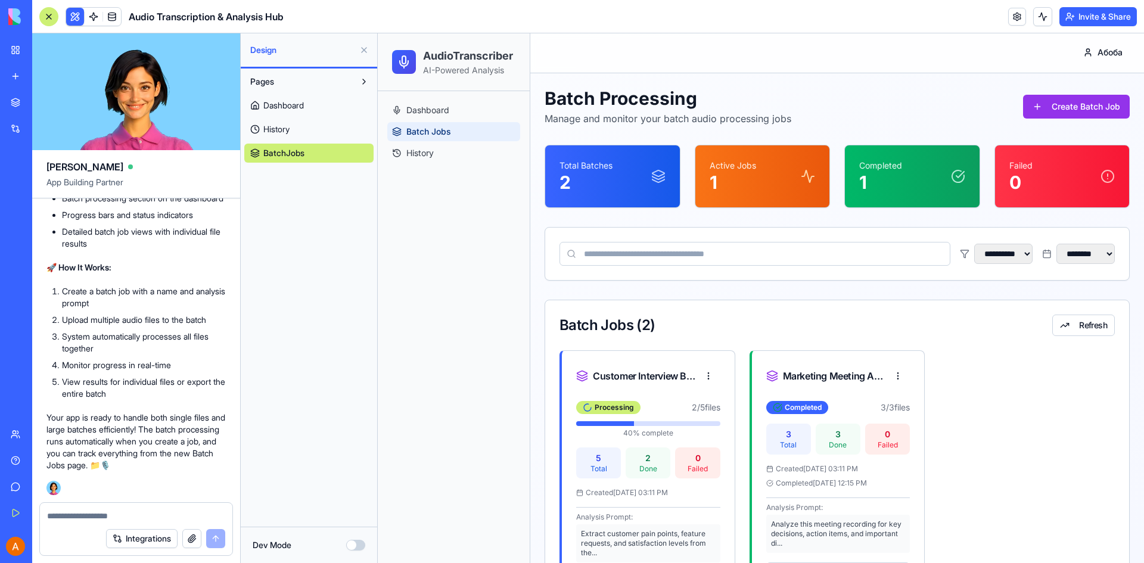
scroll to position [0, 0]
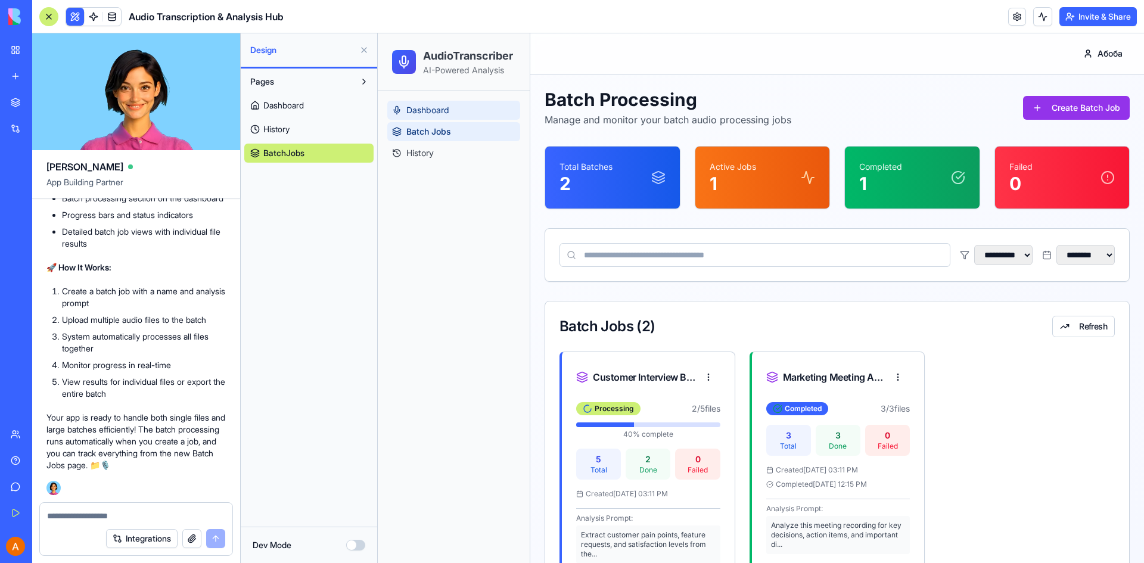
click at [462, 115] on link "Dashboard" at bounding box center [453, 110] width 133 height 19
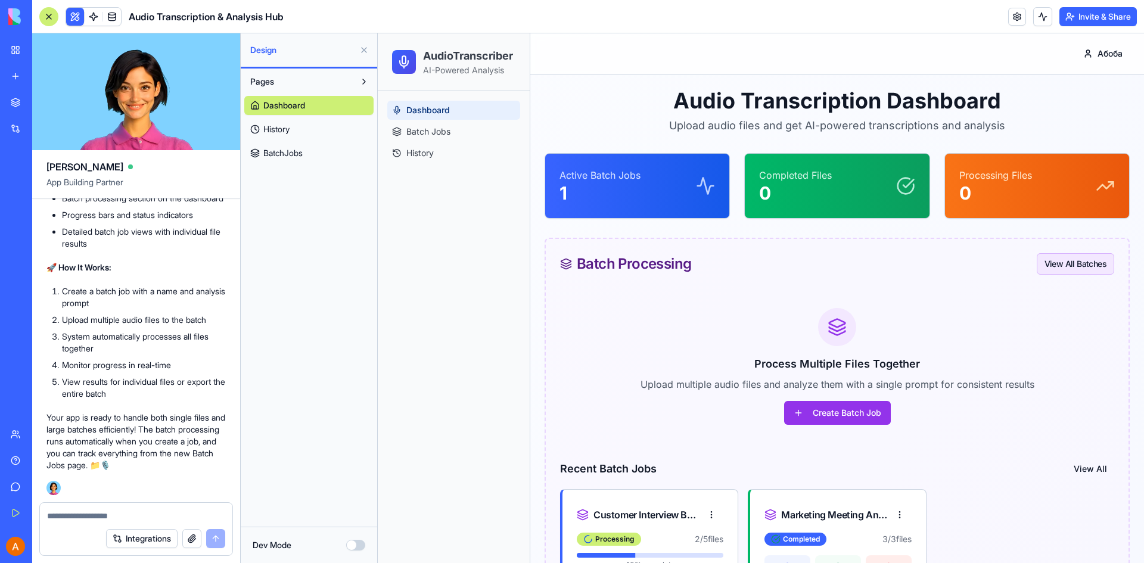
click at [1047, 262] on button "View All Batches" at bounding box center [1075, 263] width 77 height 21
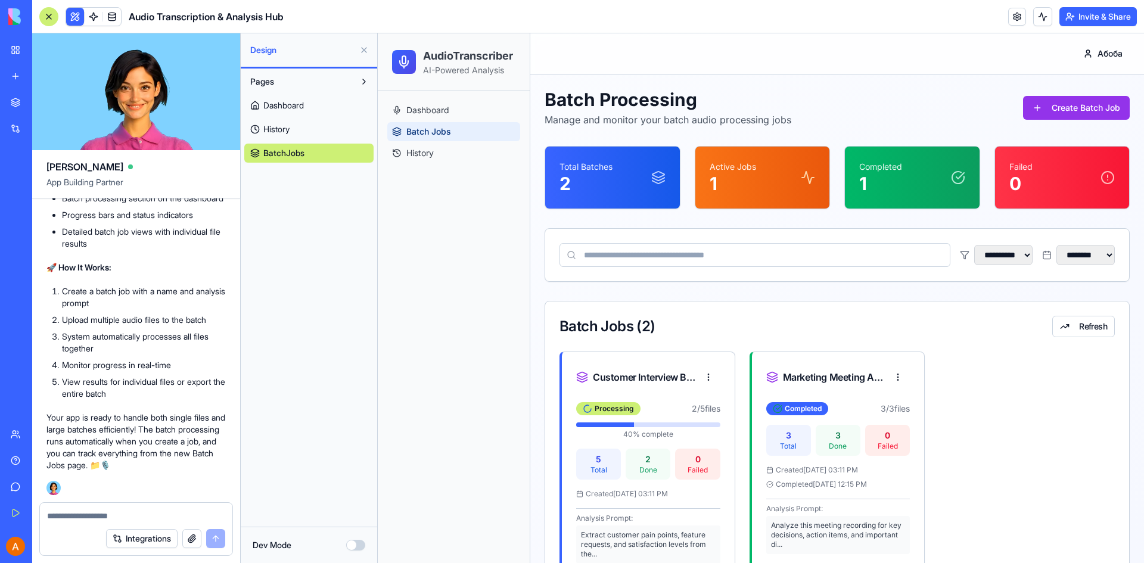
click at [353, 109] on link "Dashboard" at bounding box center [308, 105] width 129 height 19
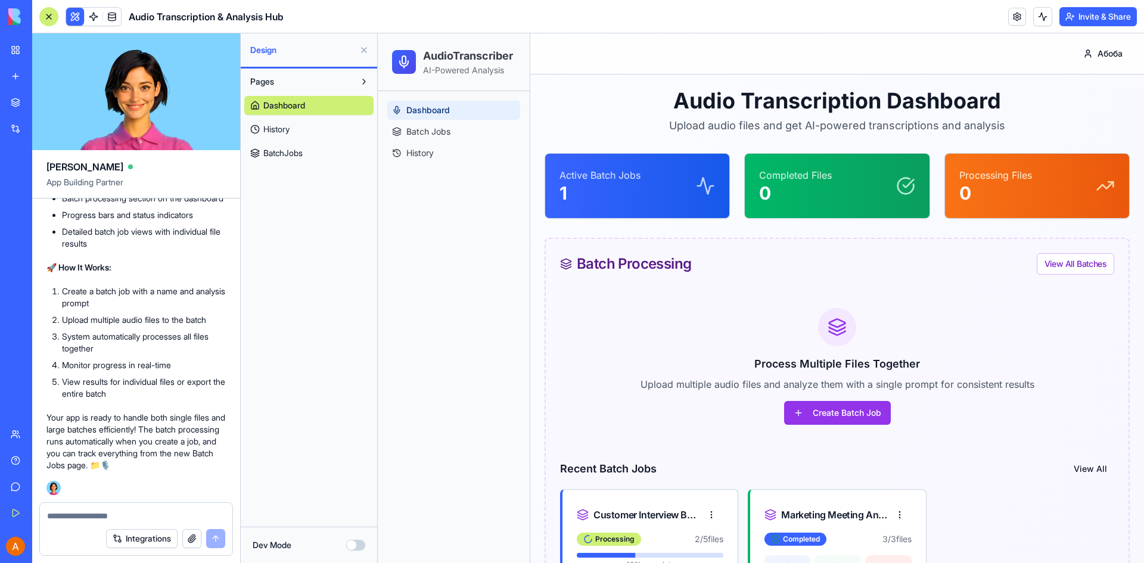
click at [353, 132] on link "History" at bounding box center [308, 129] width 129 height 19
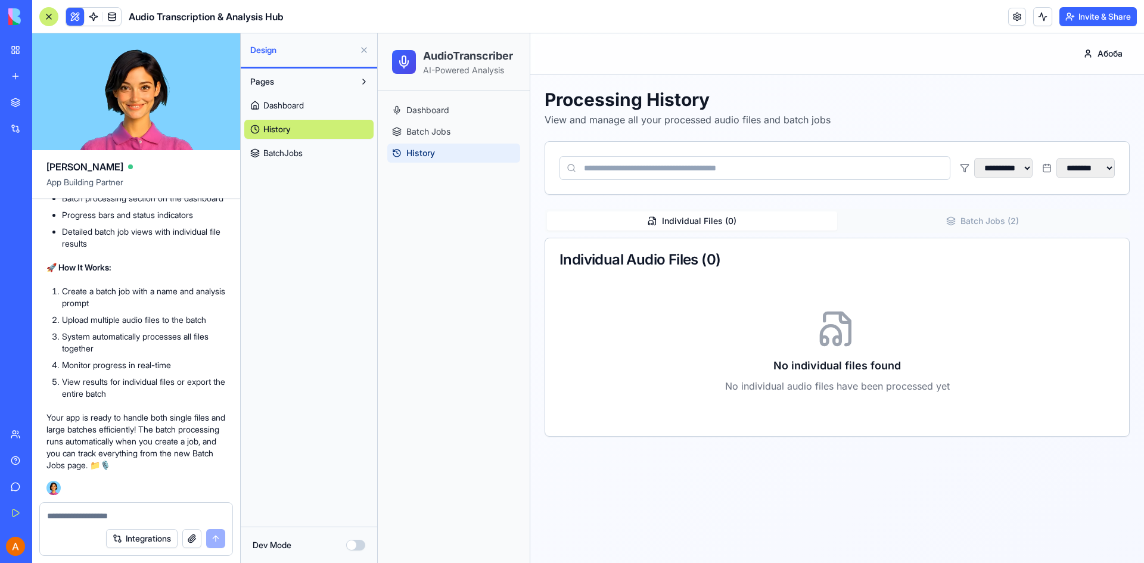
click at [352, 110] on link "Dashboard" at bounding box center [308, 105] width 129 height 19
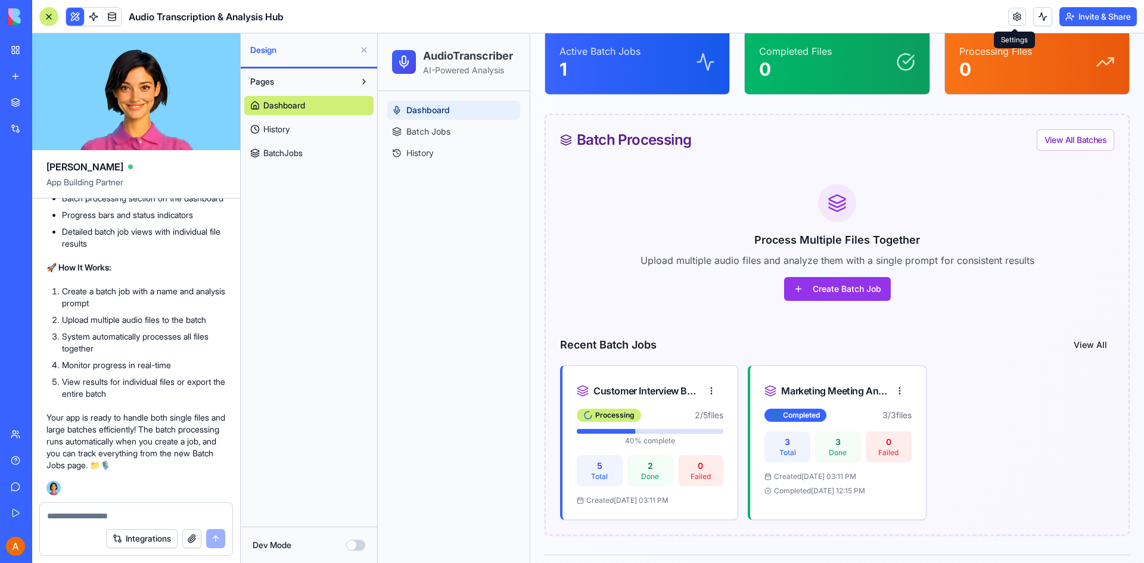
scroll to position [121, 0]
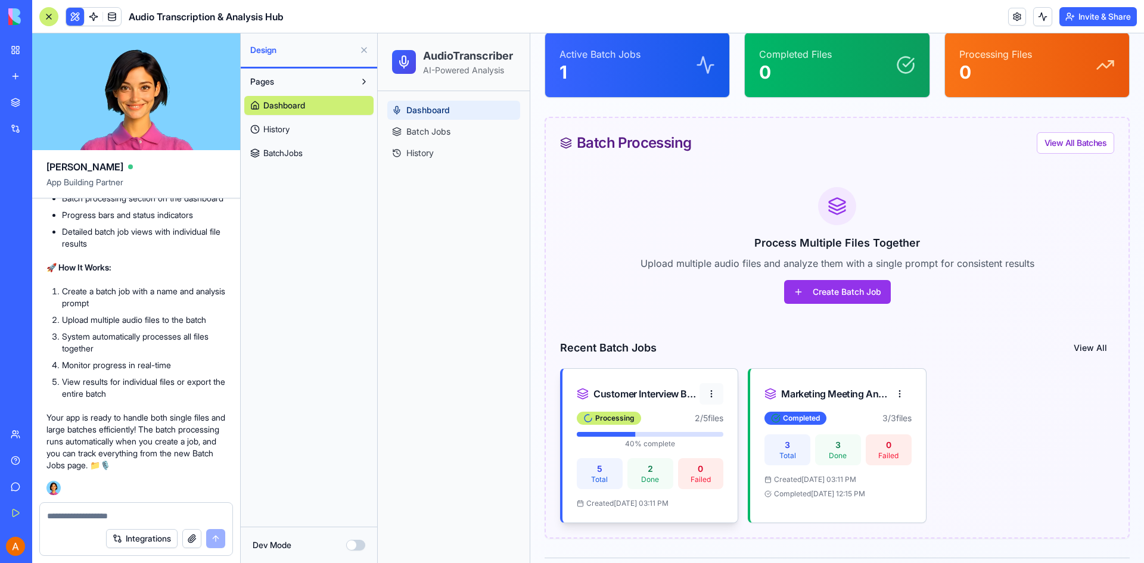
click at [710, 391] on html "**********" at bounding box center [761, 535] width 766 height 1246
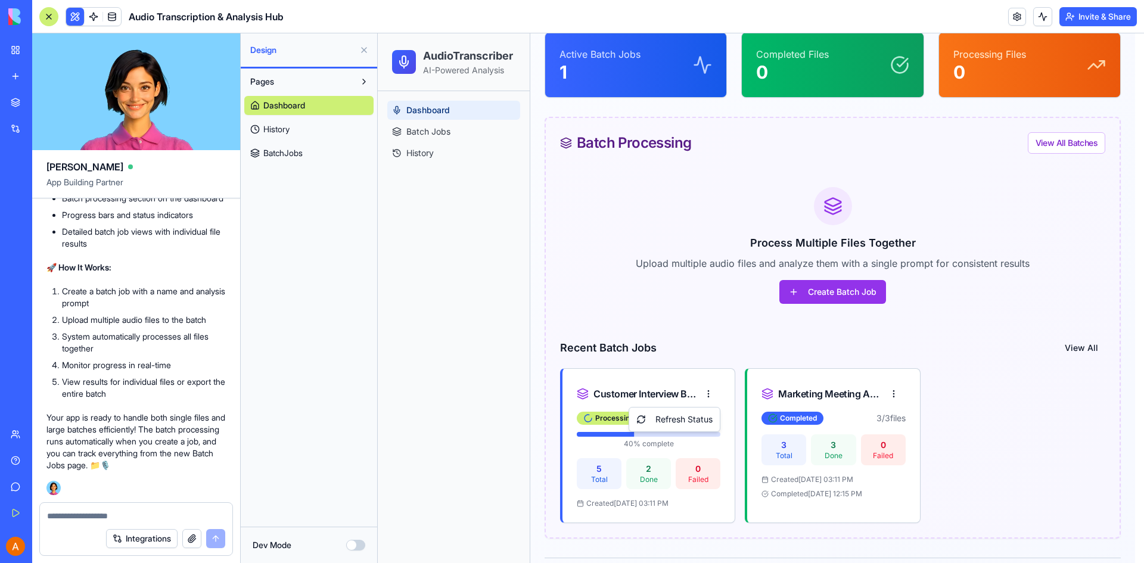
click at [653, 245] on html "**********" at bounding box center [761, 535] width 766 height 1246
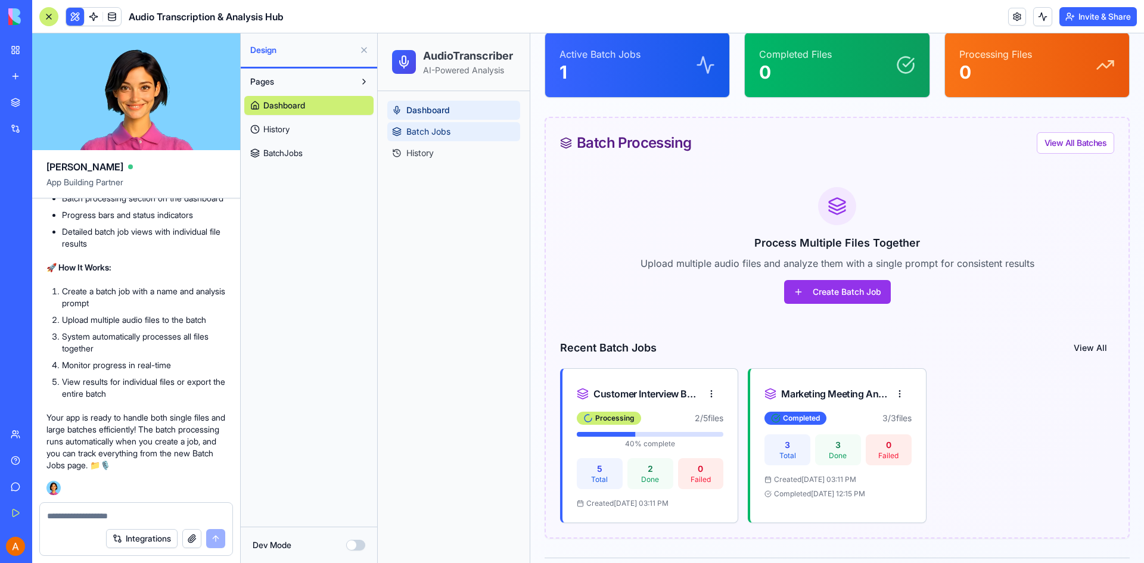
click at [450, 131] on span "Batch Jobs" at bounding box center [428, 132] width 44 height 12
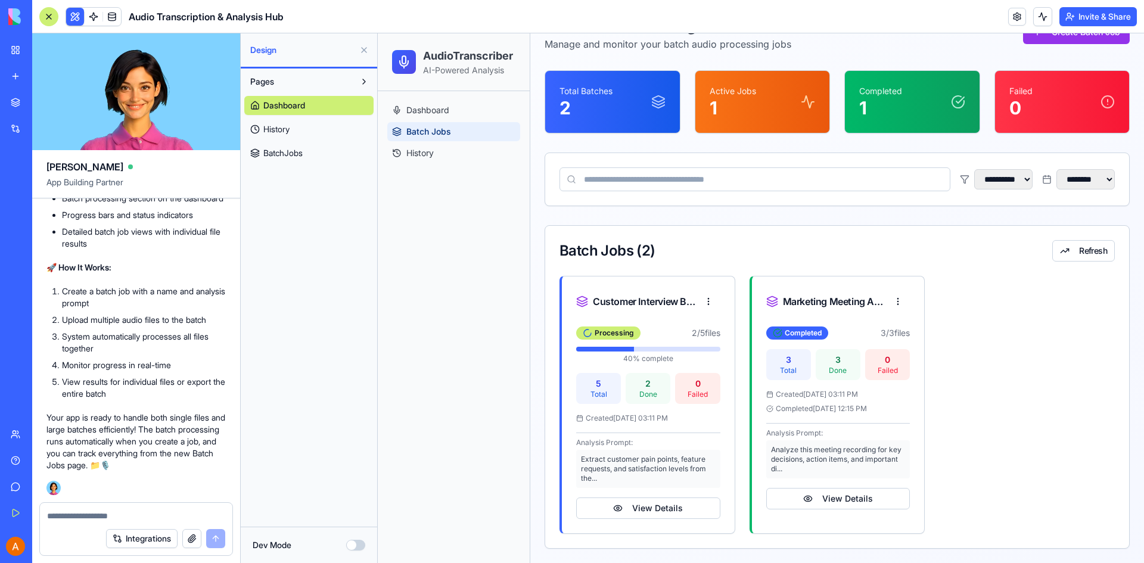
scroll to position [76, 0]
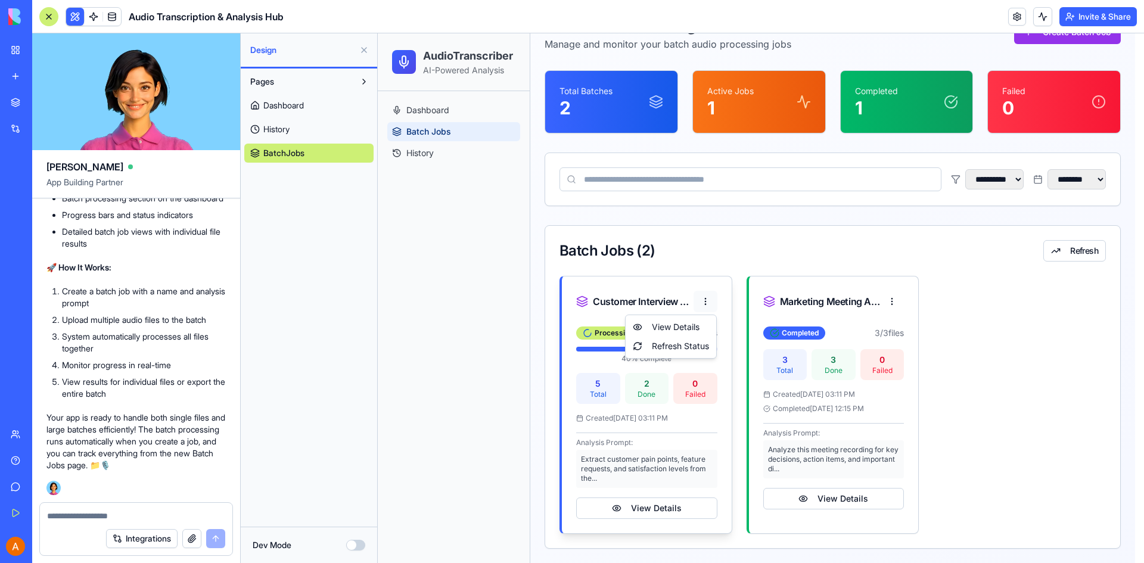
click at [702, 300] on html "**********" at bounding box center [761, 260] width 766 height 605
click at [689, 347] on div "Refresh Status" at bounding box center [671, 346] width 86 height 19
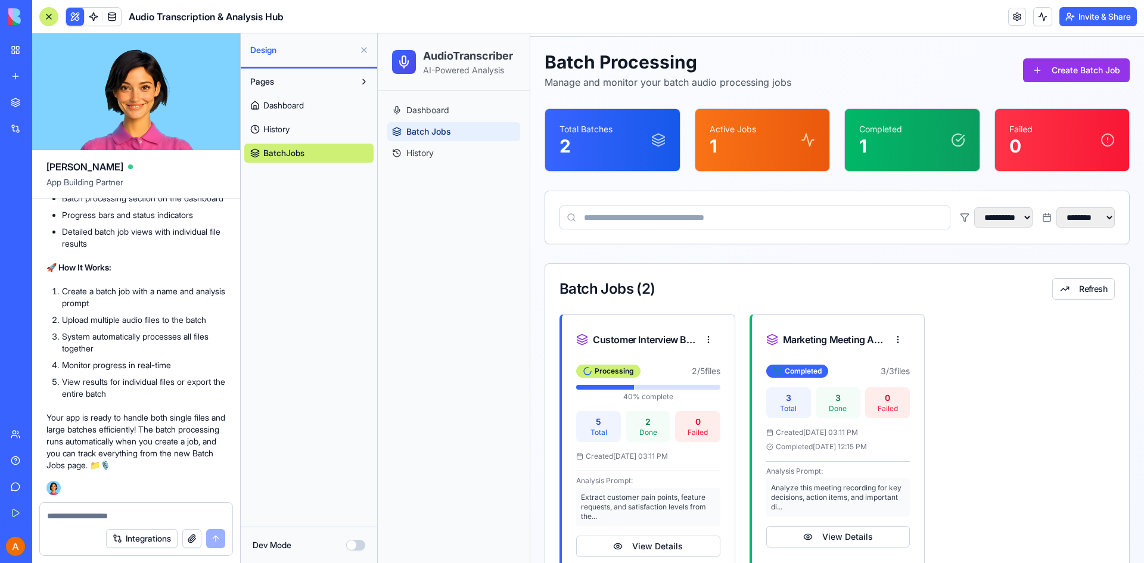
scroll to position [16, 0]
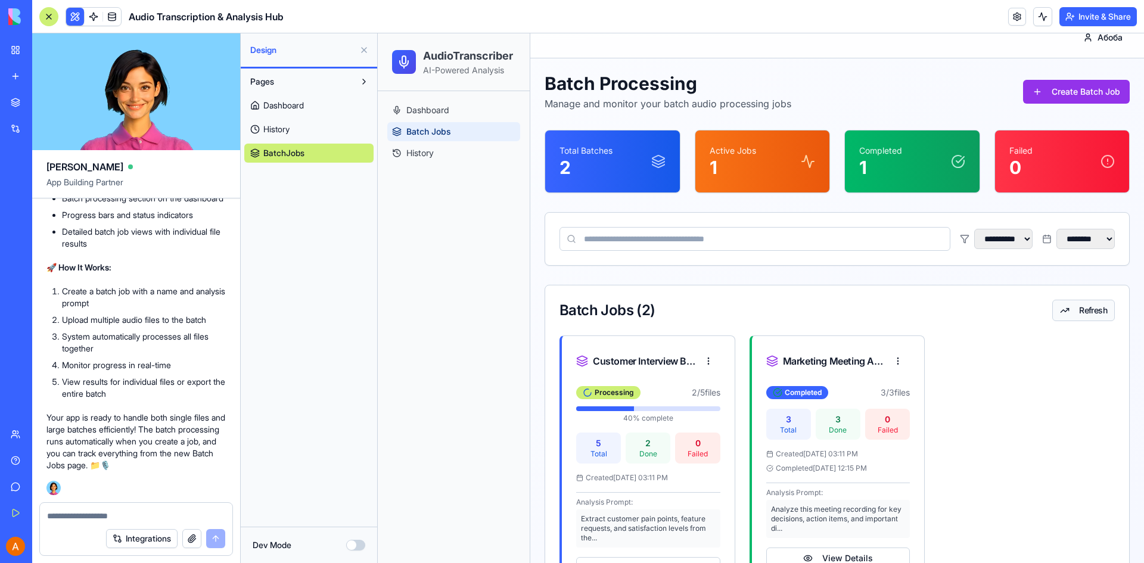
click at [1052, 310] on button "Refresh" at bounding box center [1083, 310] width 63 height 21
click at [319, 106] on link "Dashboard" at bounding box center [308, 105] width 129 height 19
